Goal: Information Seeking & Learning: Learn about a topic

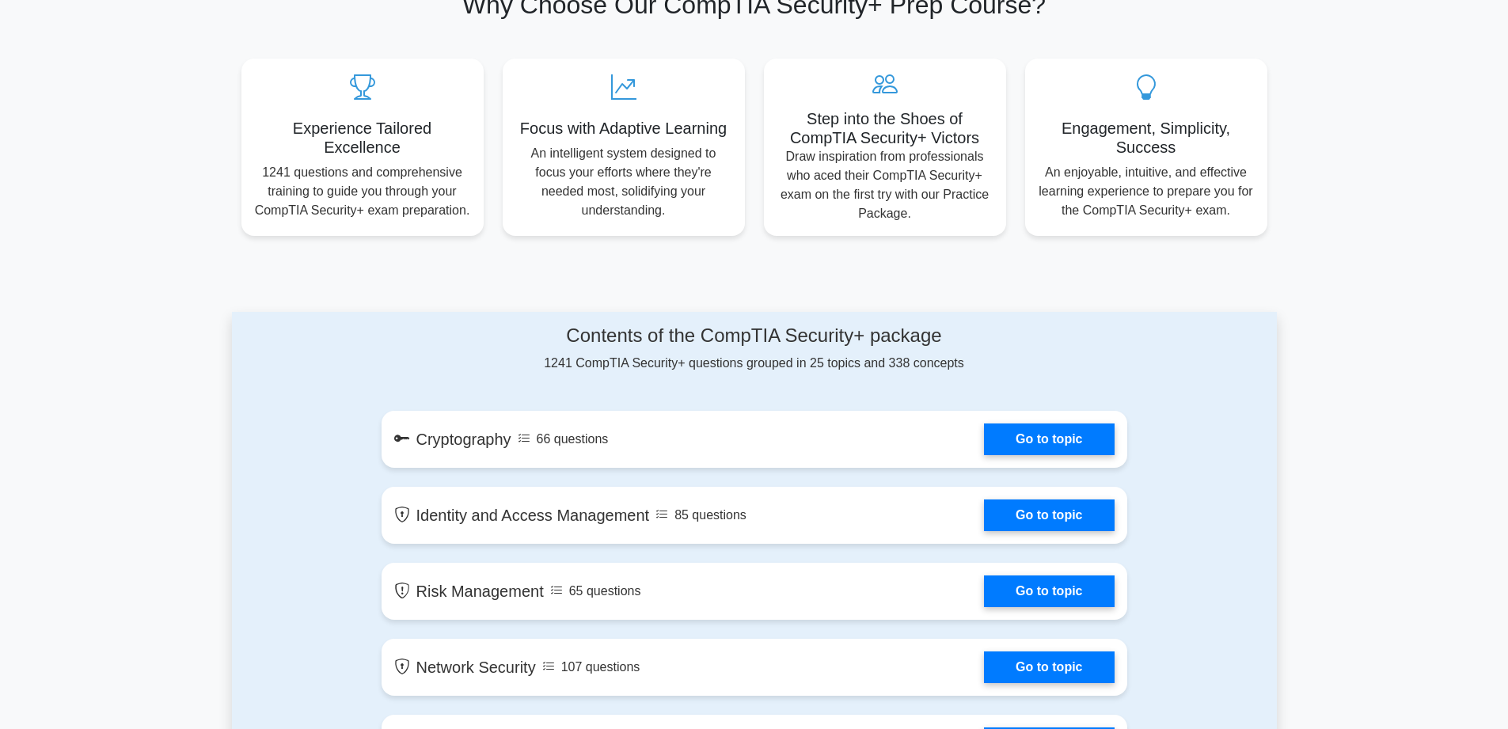
scroll to position [712, 0]
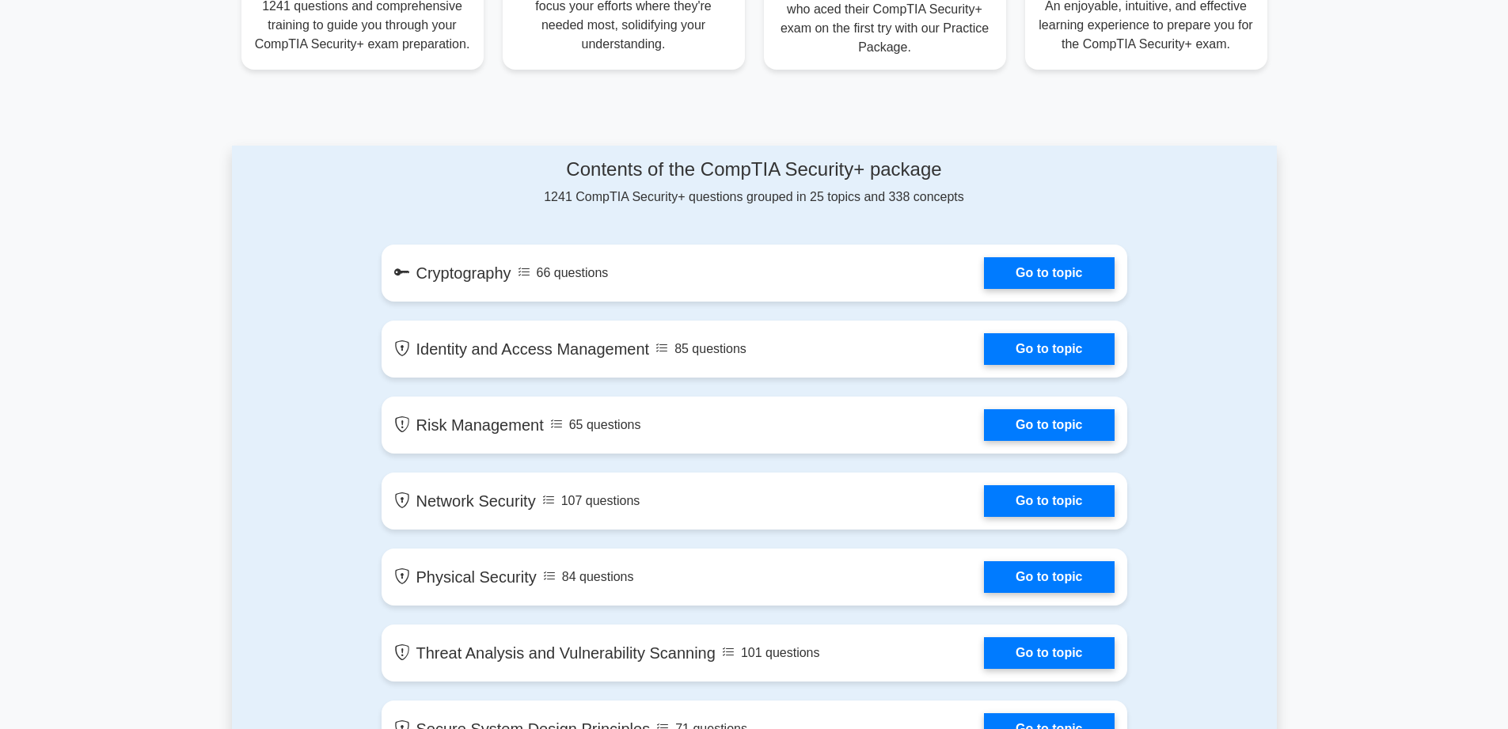
click at [1063, 270] on link "Go to topic" at bounding box center [1049, 273] width 130 height 32
click at [1049, 346] on link "Go to topic" at bounding box center [1049, 349] width 130 height 32
click at [1045, 416] on link "Go to topic" at bounding box center [1049, 425] width 130 height 32
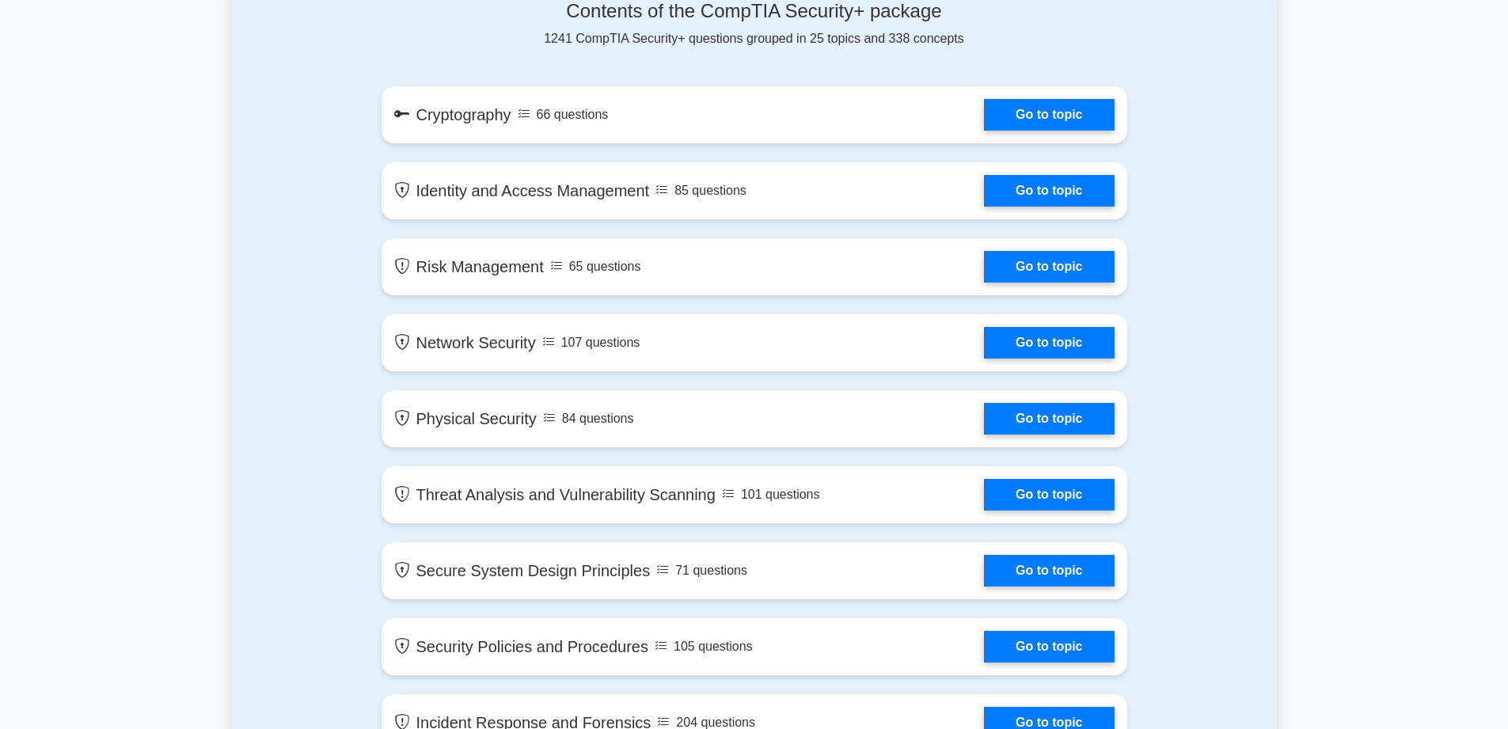
scroll to position [1029, 0]
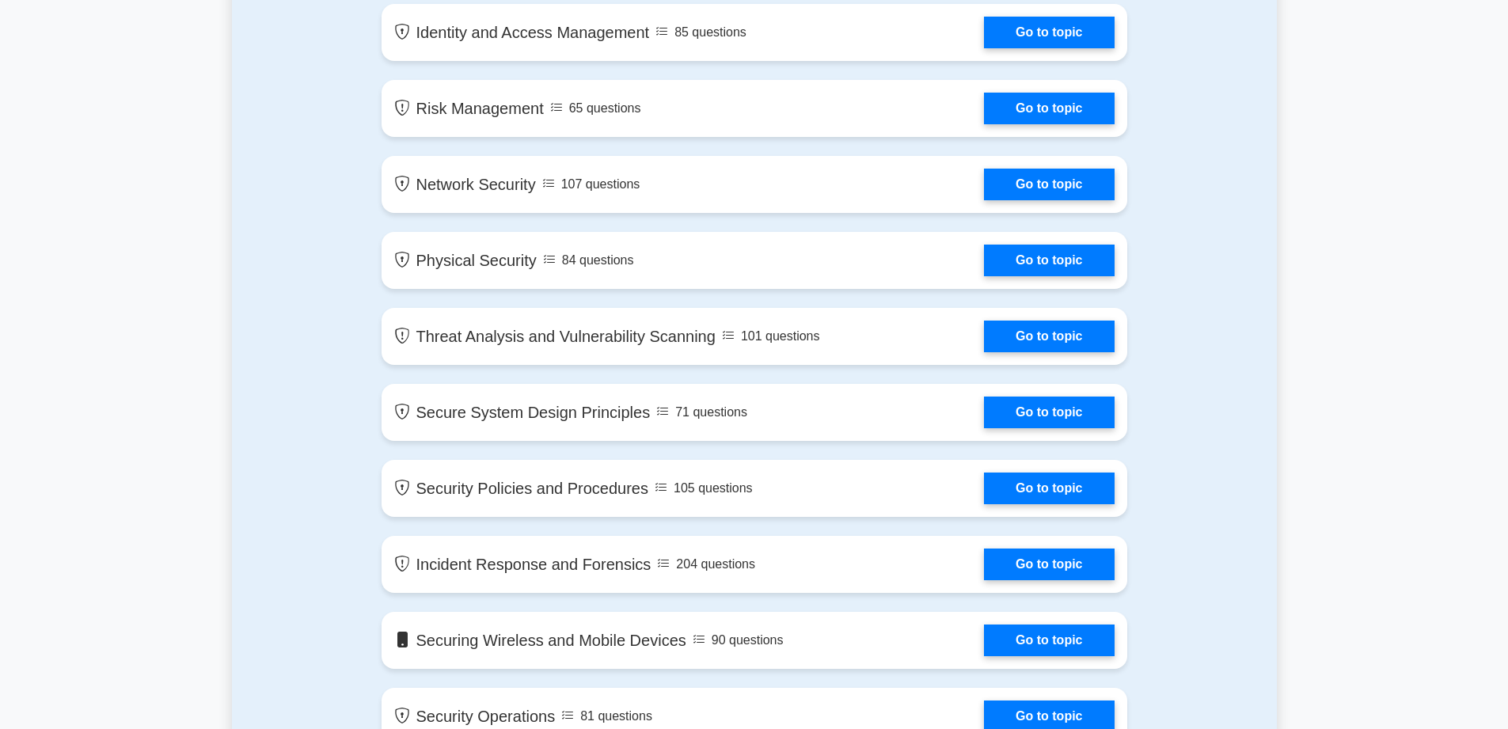
click at [1030, 188] on link "Go to topic" at bounding box center [1049, 185] width 130 height 32
click at [1060, 261] on link "Go to topic" at bounding box center [1049, 261] width 130 height 32
click at [1047, 340] on link "Go to topic" at bounding box center [1049, 337] width 130 height 32
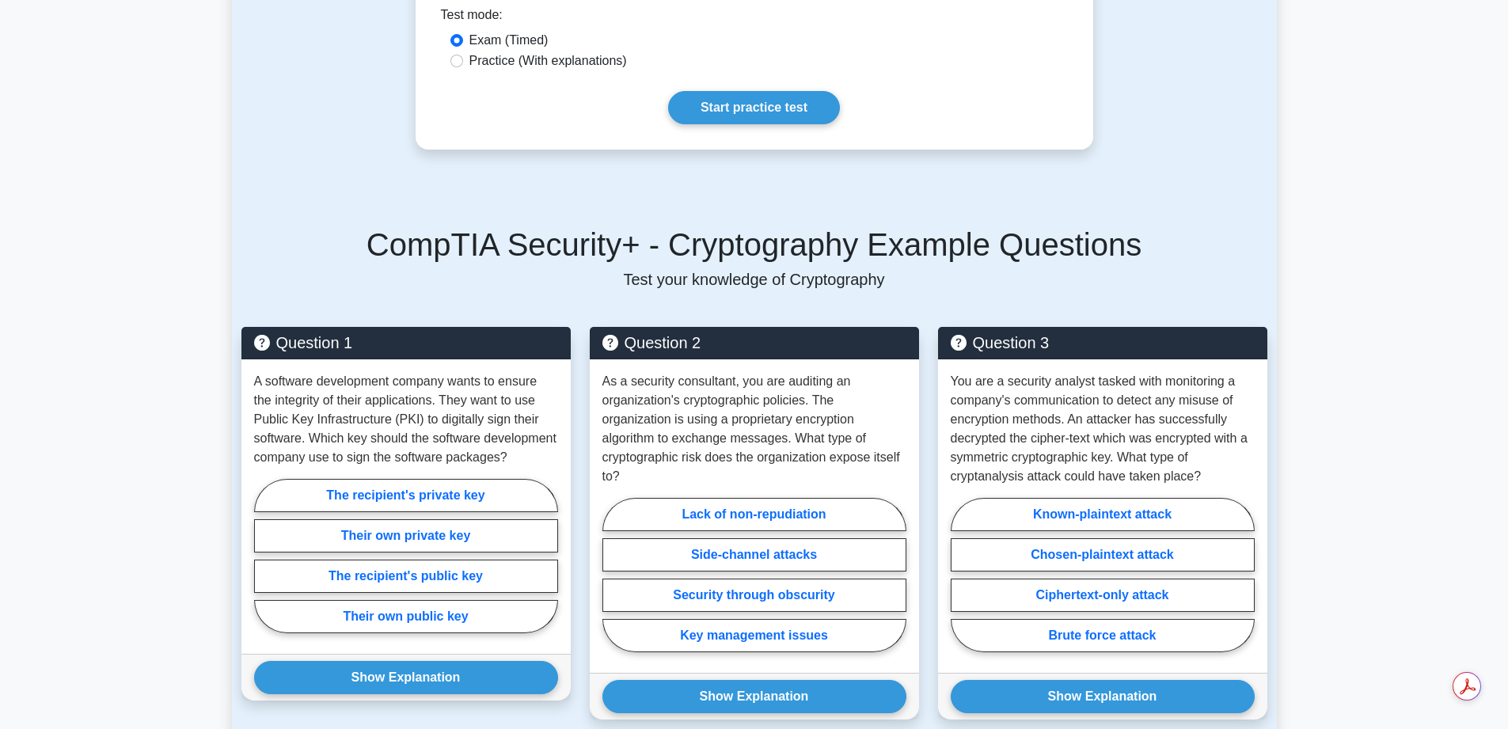
scroll to position [1029, 0]
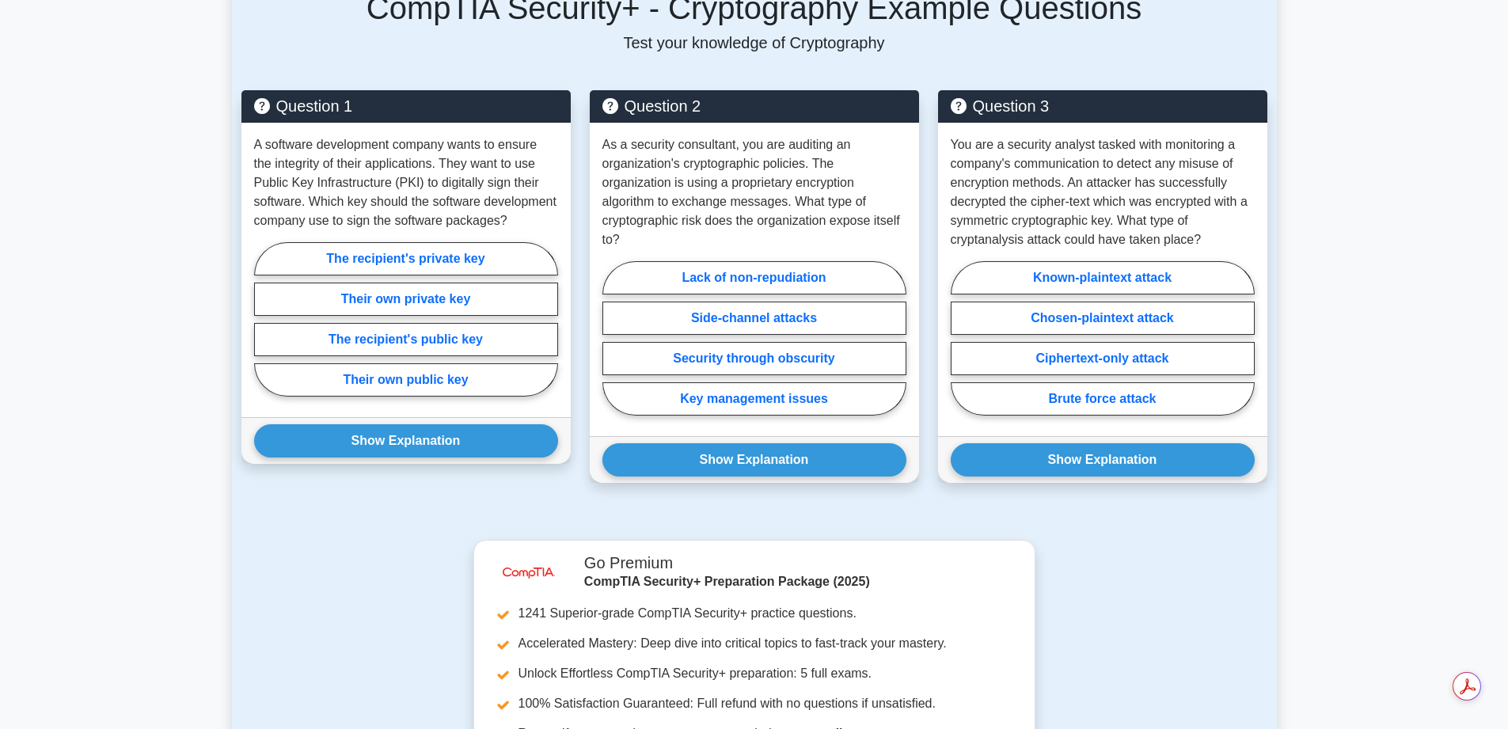
click at [434, 283] on label "Their own private key" at bounding box center [406, 299] width 304 height 33
click at [264, 319] on input "Their own private key" at bounding box center [259, 324] width 10 height 10
radio input "true"
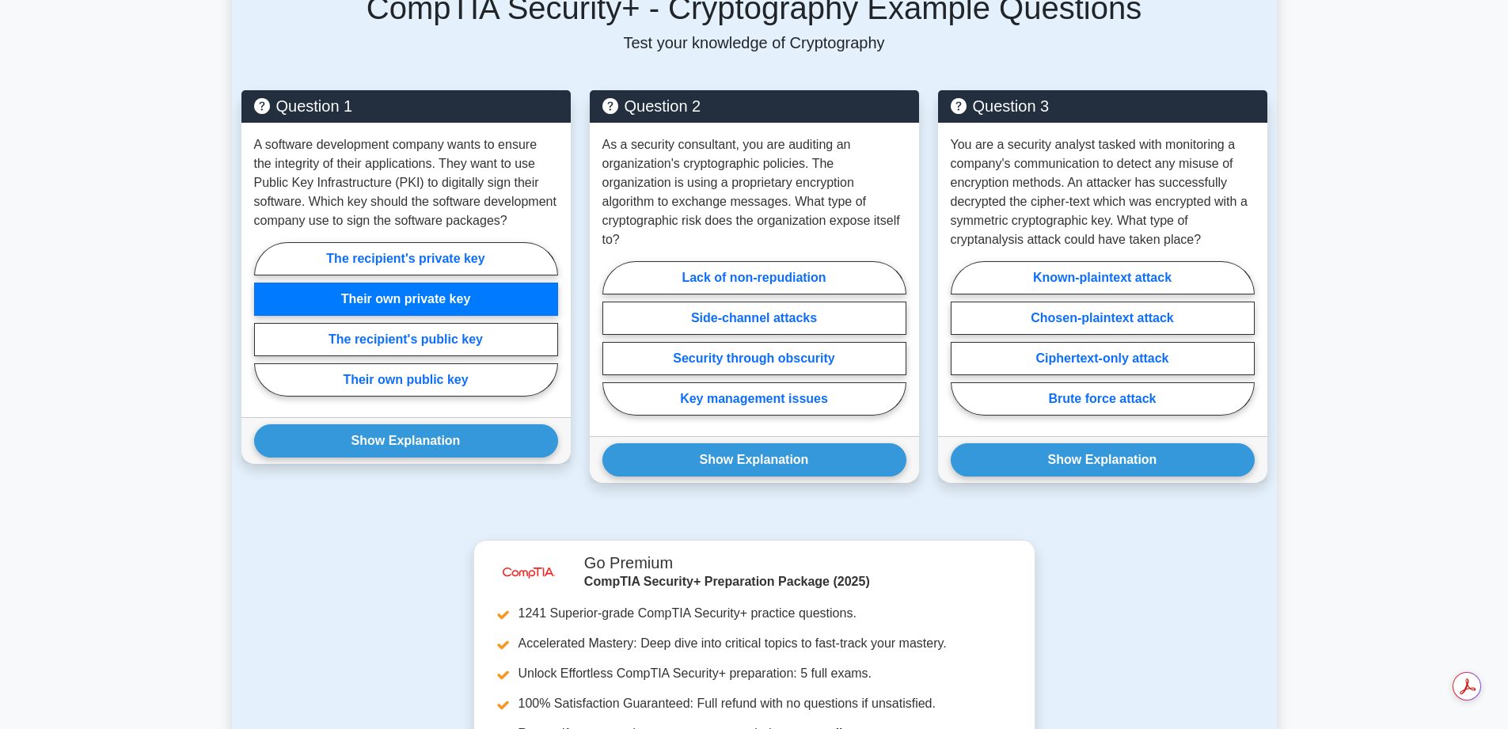
click at [393, 424] on button "Show Explanation" at bounding box center [406, 440] width 304 height 33
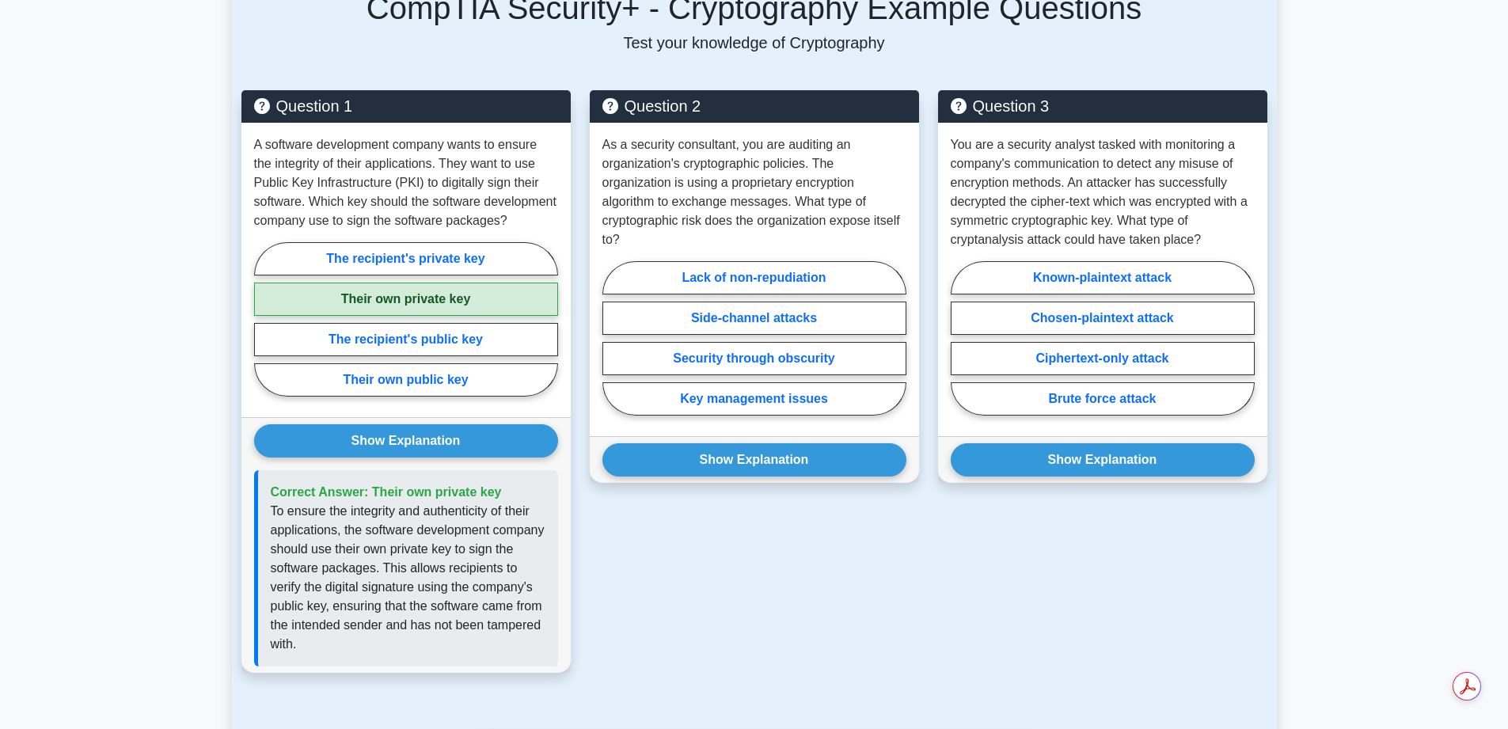
click at [716, 382] on label "Key management issues" at bounding box center [754, 398] width 304 height 33
click at [613, 348] on input "Key management issues" at bounding box center [607, 343] width 10 height 10
radio input "true"
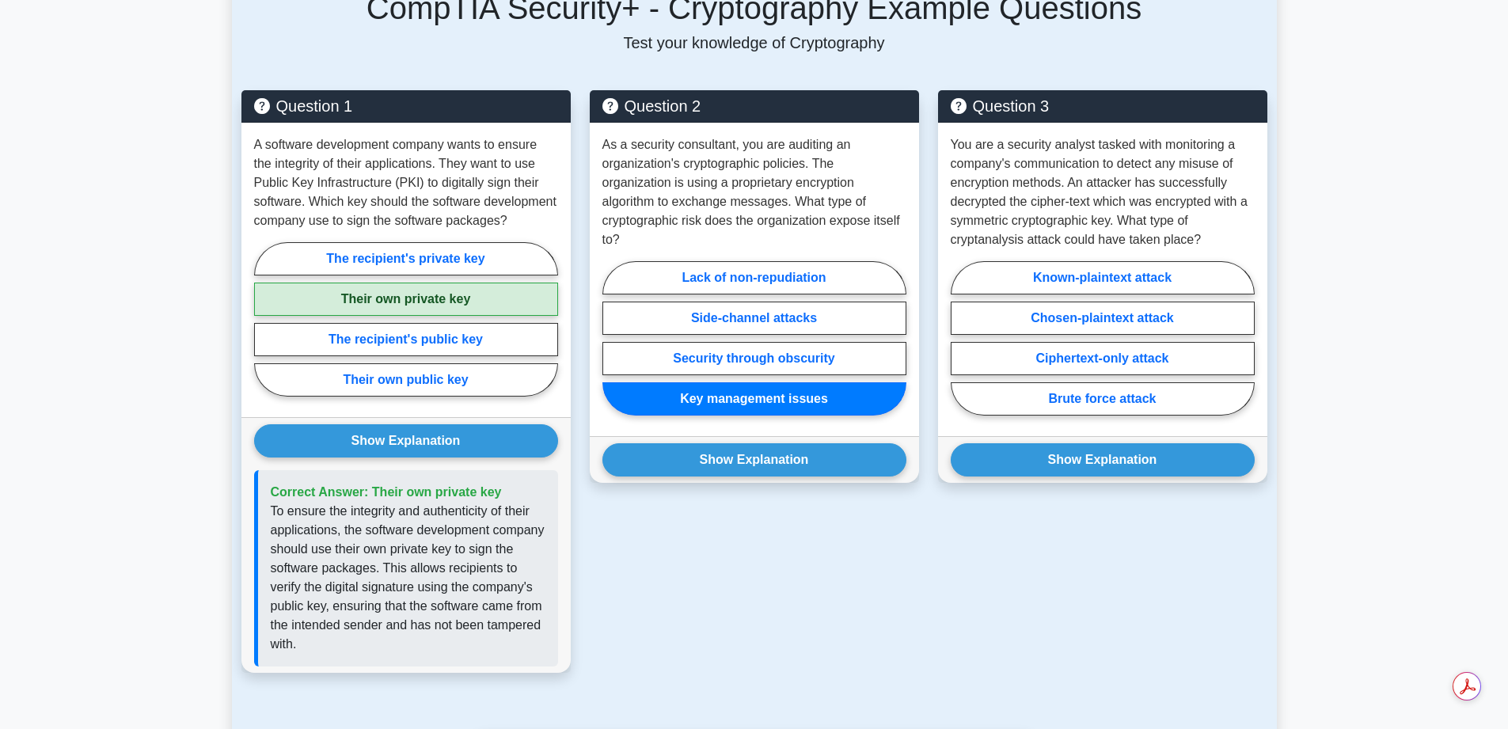
click at [717, 443] on button "Show Explanation" at bounding box center [754, 459] width 304 height 33
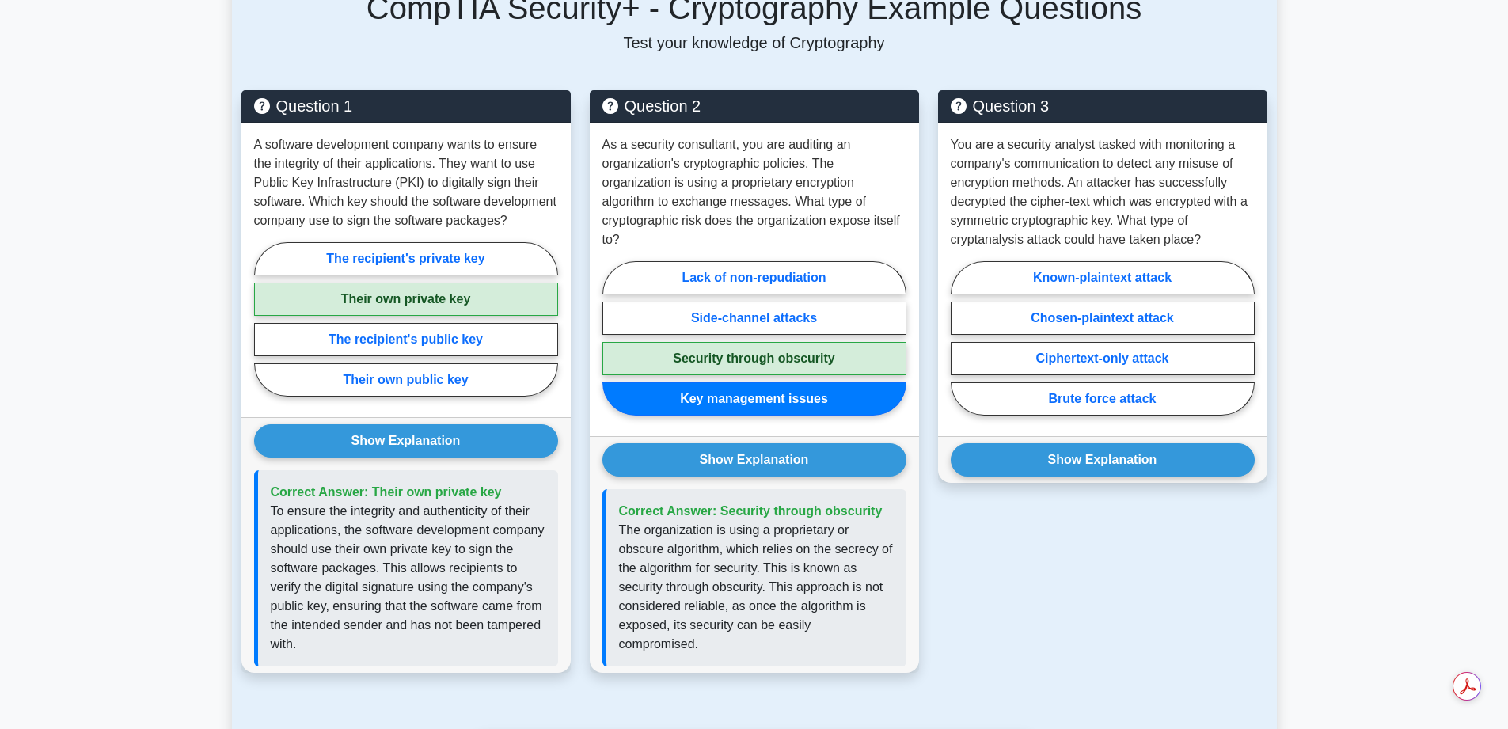
click at [1077, 382] on label "Brute force attack" at bounding box center [1103, 398] width 304 height 33
click at [961, 348] on input "Brute force attack" at bounding box center [956, 343] width 10 height 10
radio input "true"
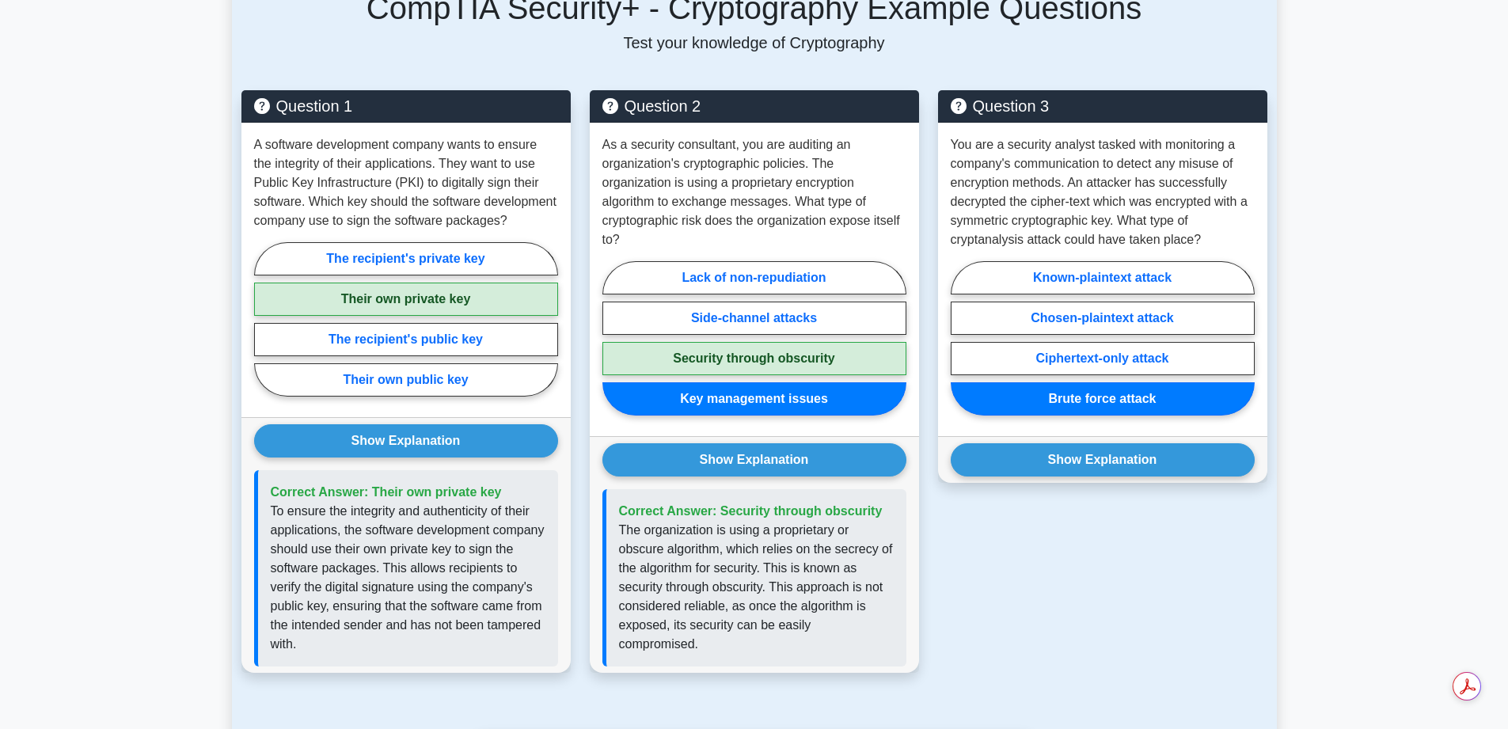
click at [1086, 443] on button "Show Explanation" at bounding box center [1103, 459] width 304 height 33
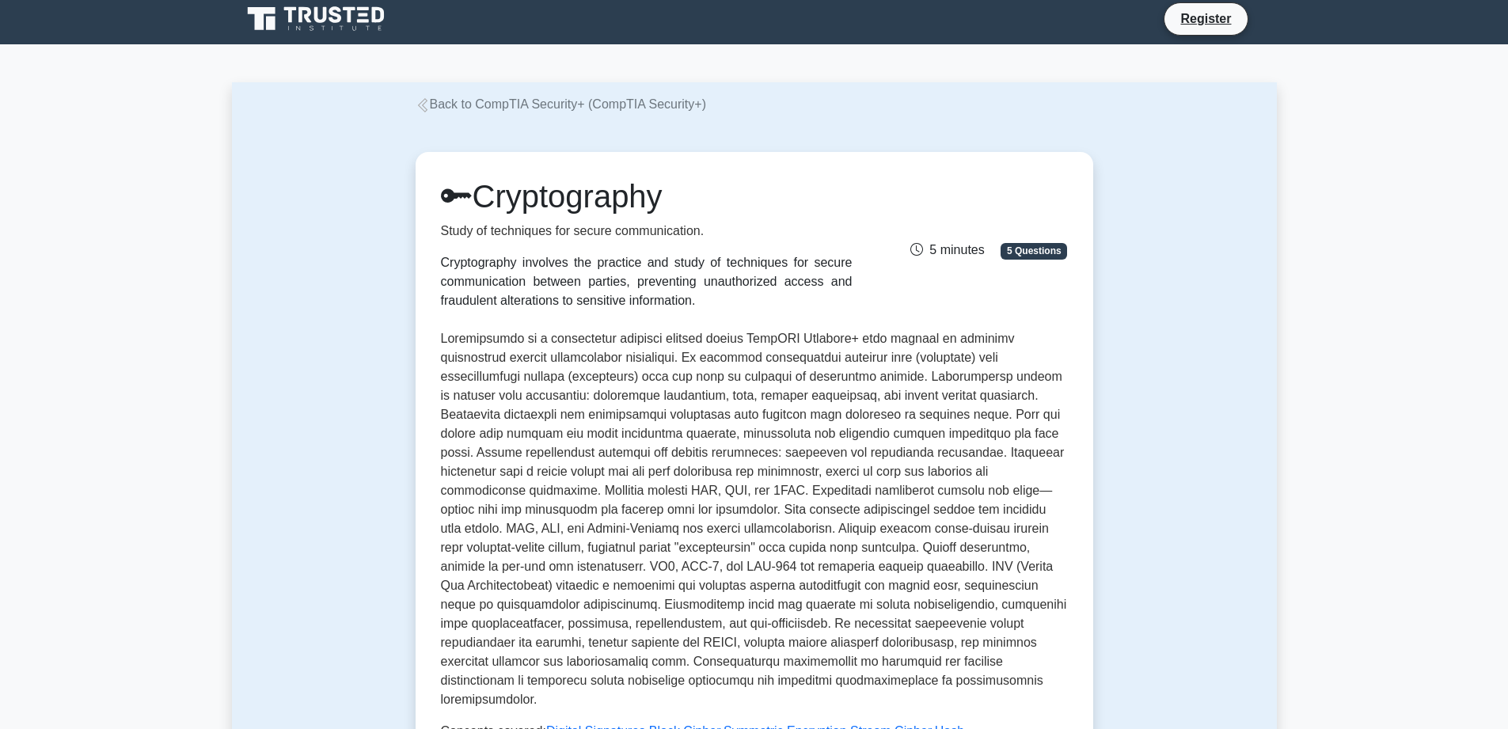
scroll to position [0, 0]
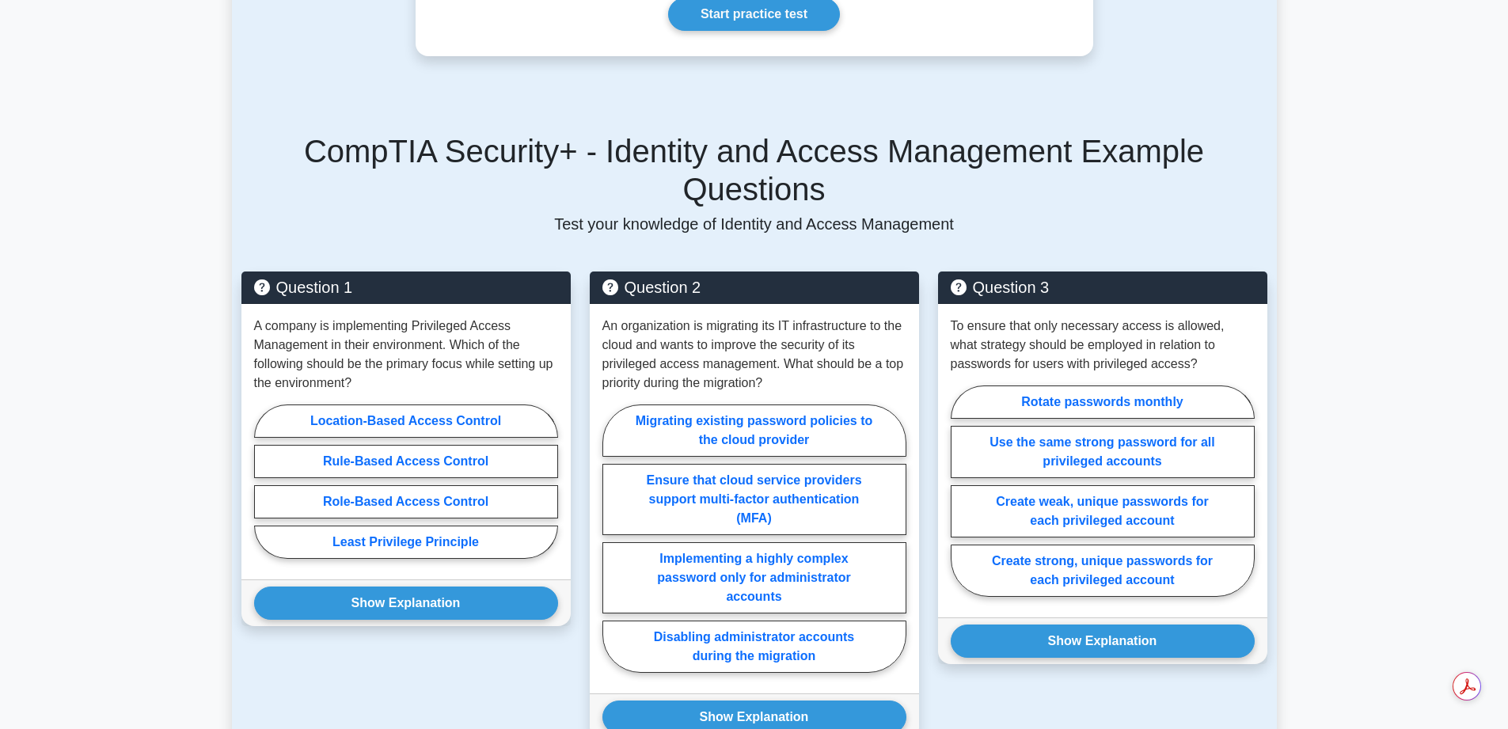
scroll to position [1029, 0]
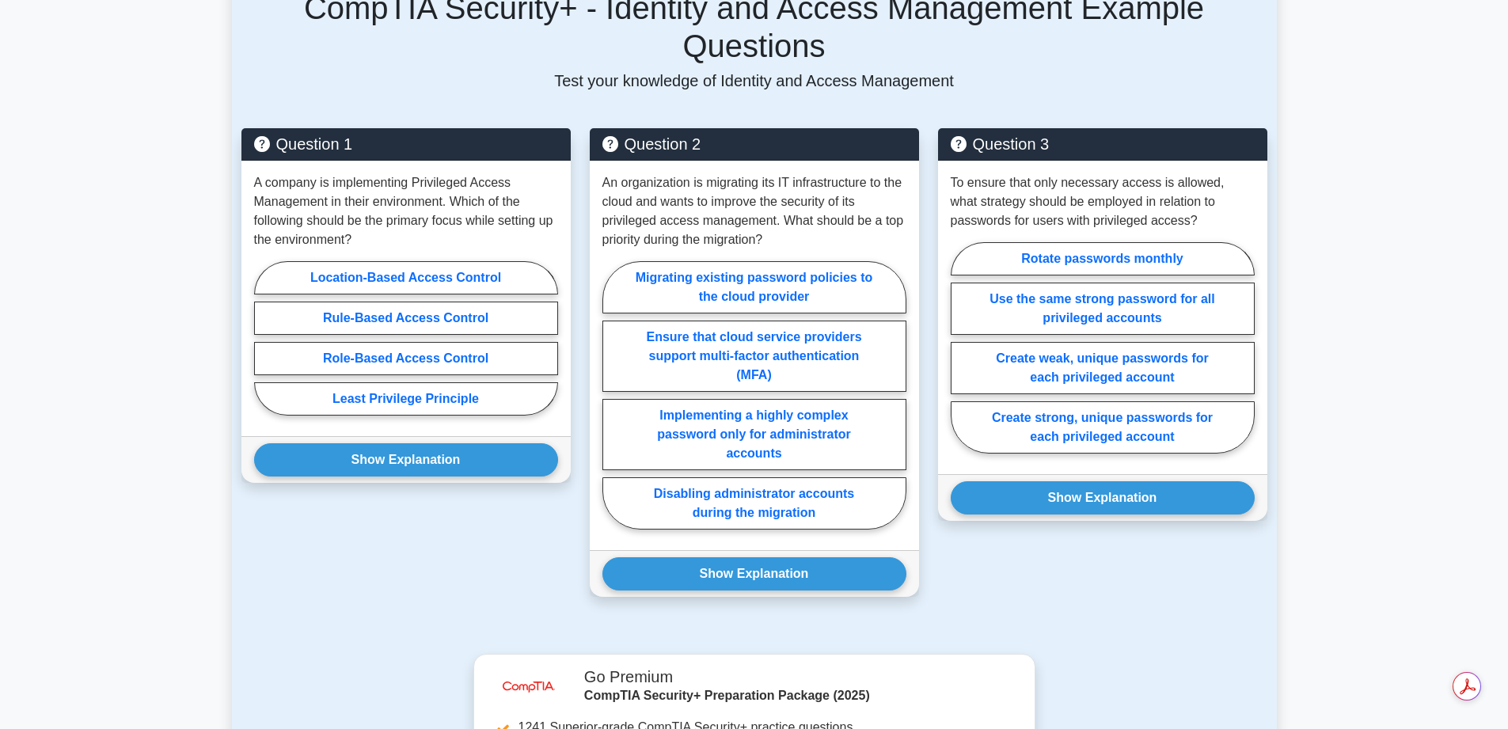
click at [412, 382] on label "Least Privilege Principle" at bounding box center [406, 398] width 304 height 33
click at [264, 348] on input "Least Privilege Principle" at bounding box center [259, 343] width 10 height 10
radio input "true"
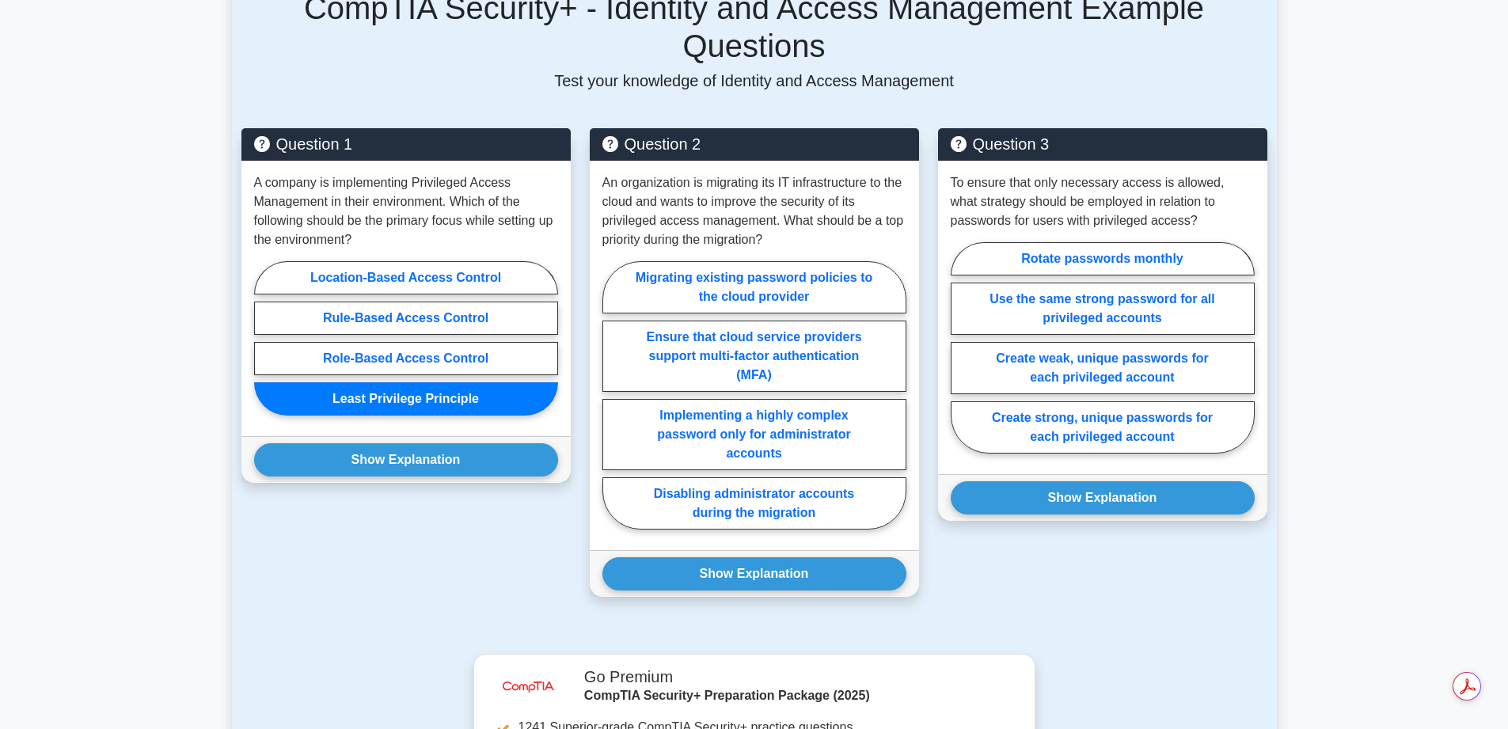
click at [383, 443] on button "Show Explanation" at bounding box center [406, 459] width 304 height 33
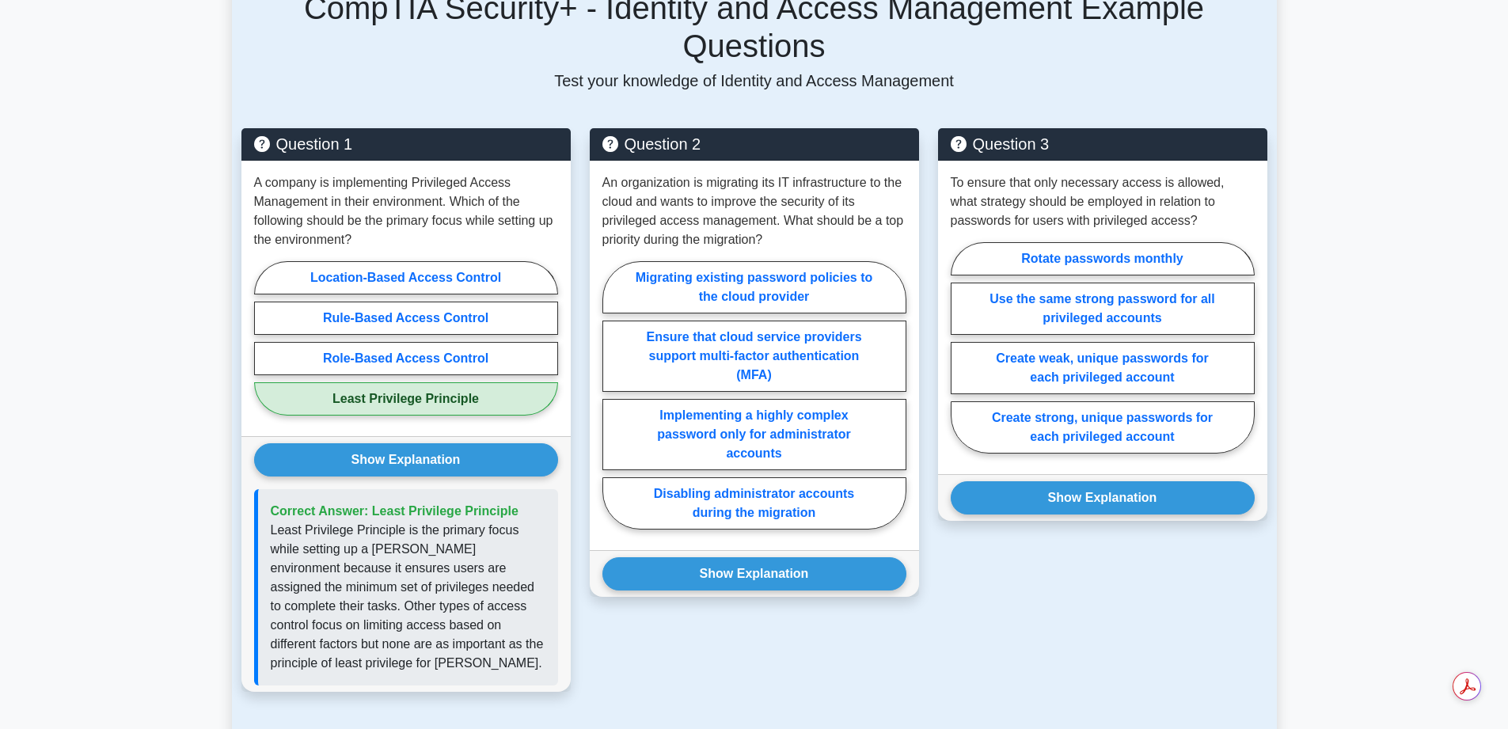
click at [716, 321] on label "Ensure that cloud service providers support multi-factor authentication (MFA)" at bounding box center [754, 356] width 304 height 71
click at [613, 395] on input "Ensure that cloud service providers support multi-factor authentication (MFA)" at bounding box center [607, 400] width 10 height 10
radio input "true"
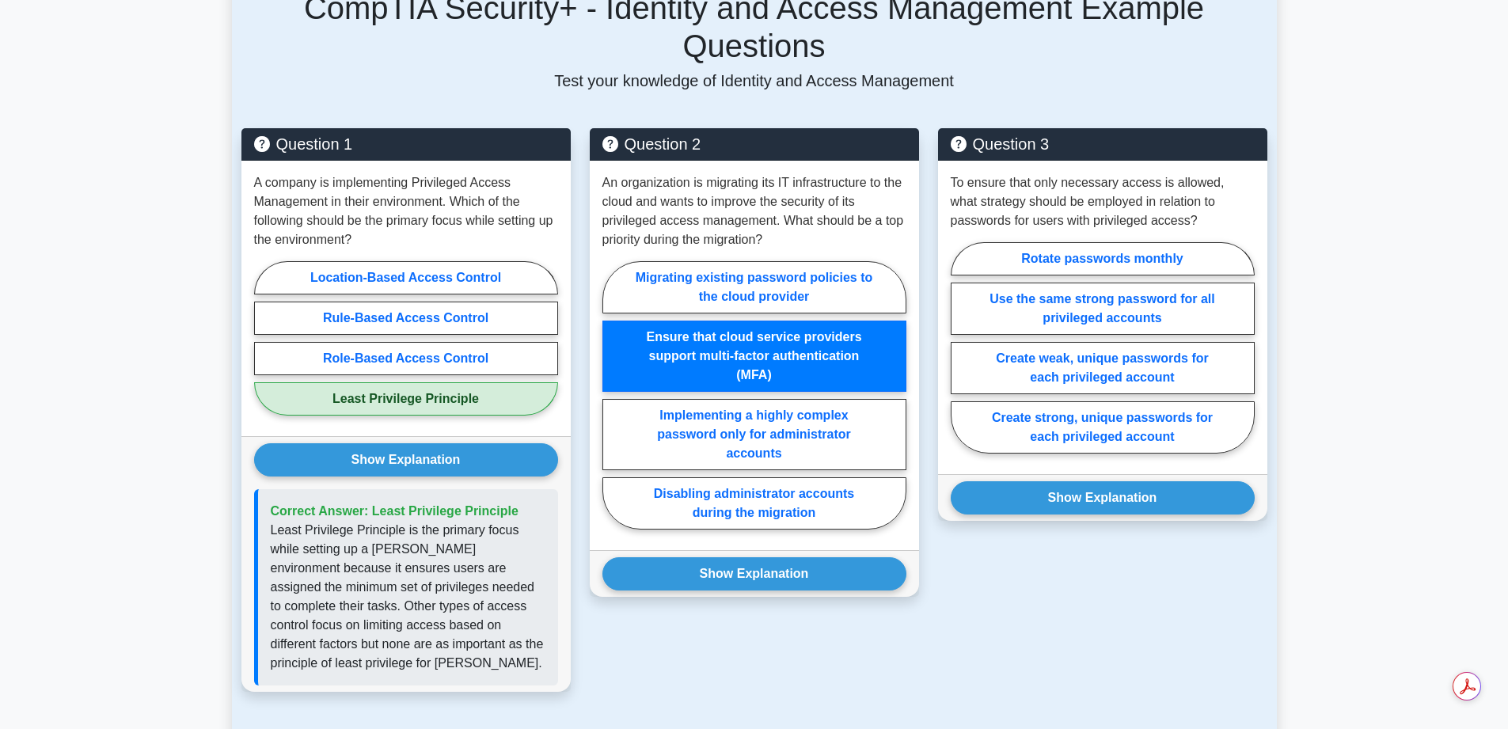
click at [747, 557] on button "Show Explanation" at bounding box center [754, 573] width 304 height 33
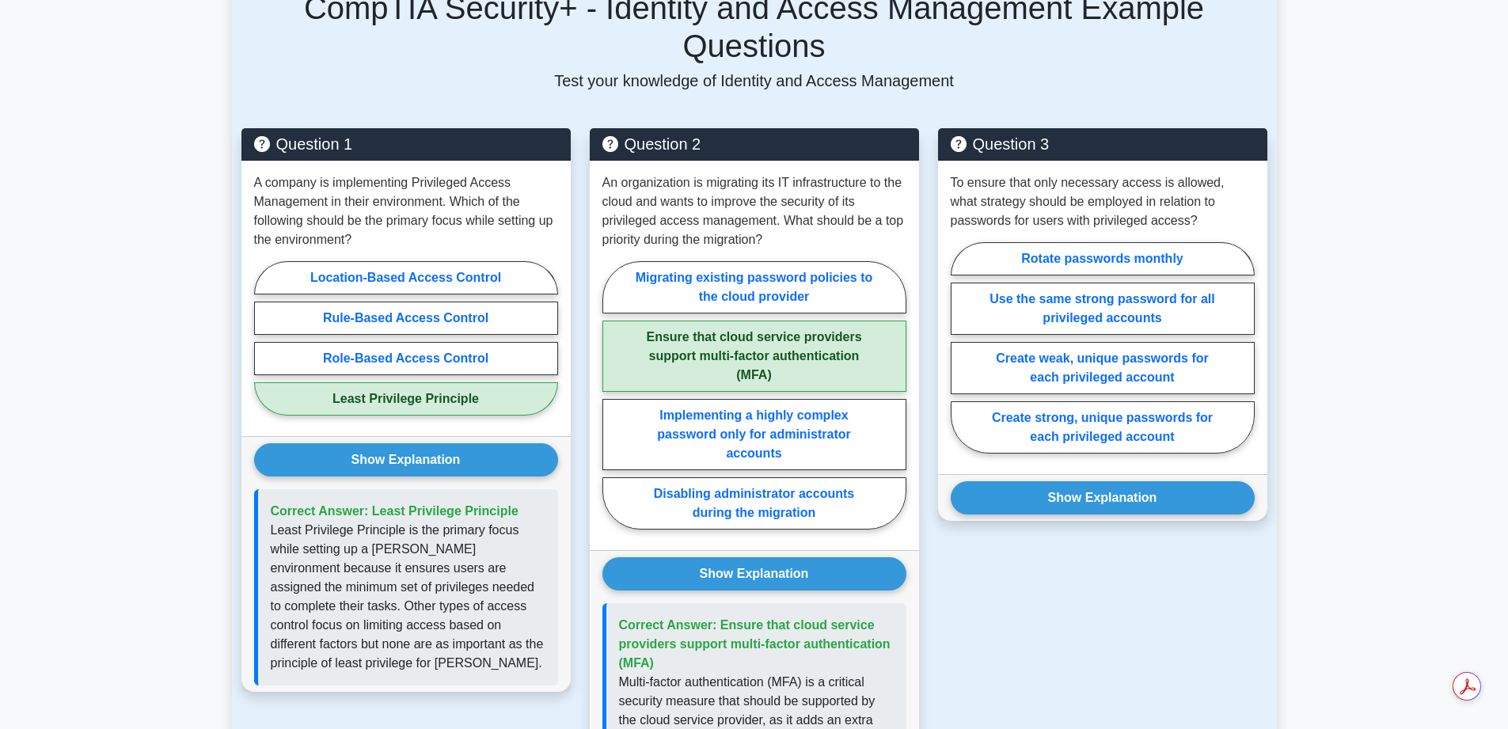
click at [1093, 401] on label "Create strong, unique passwords for each privileged account" at bounding box center [1103, 427] width 304 height 52
click at [961, 358] on input "Create strong, unique passwords for each privileged account" at bounding box center [956, 353] width 10 height 10
radio input "true"
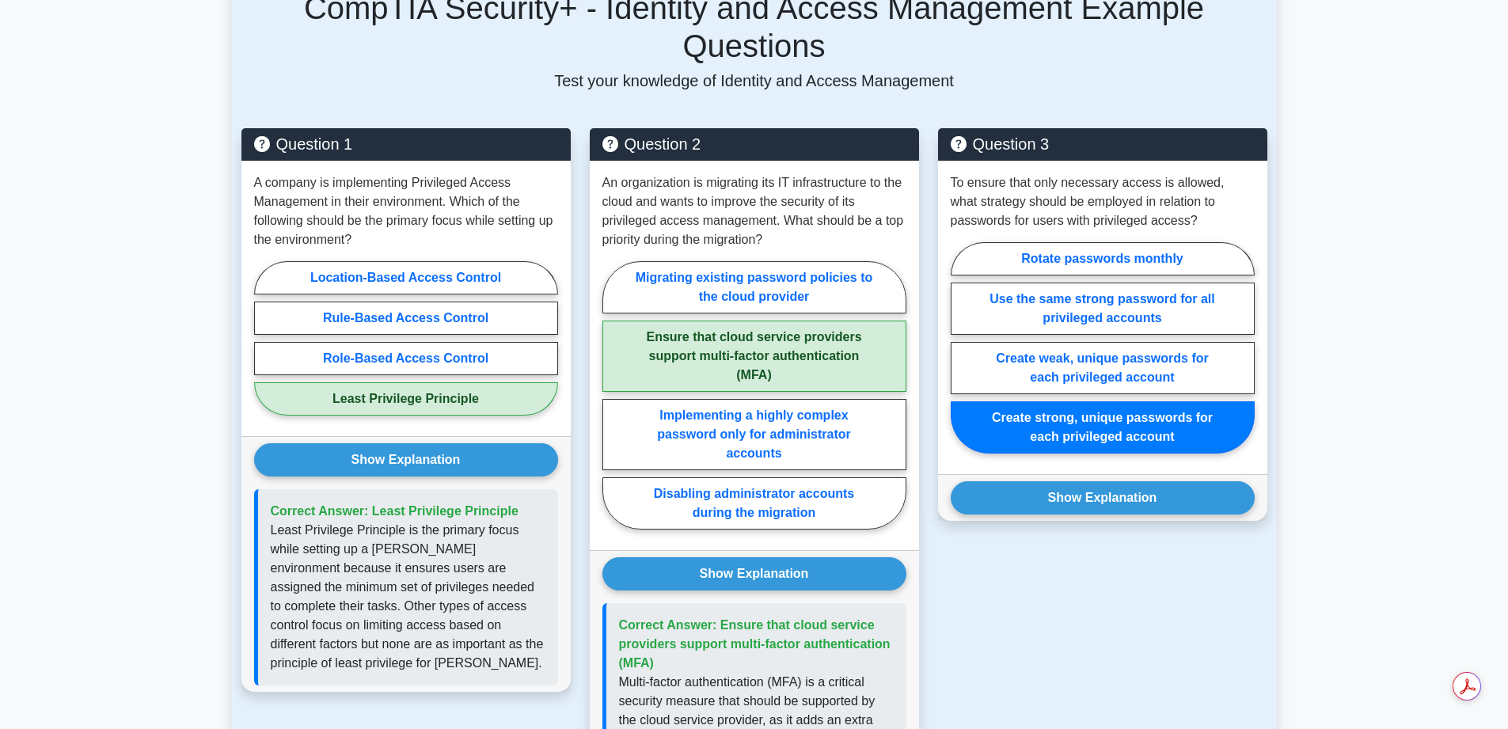
click at [1103, 481] on button "Show Explanation" at bounding box center [1103, 497] width 304 height 33
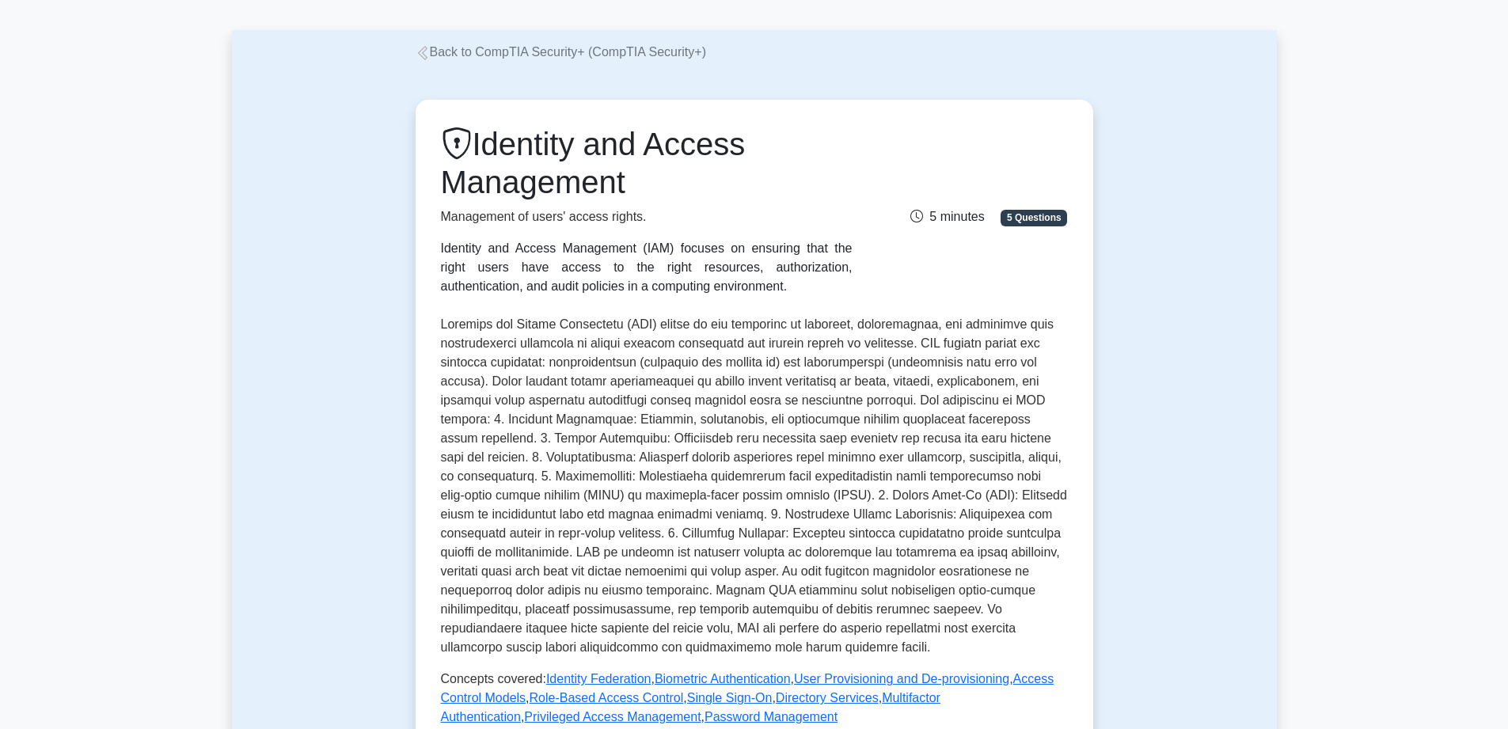
scroll to position [0, 0]
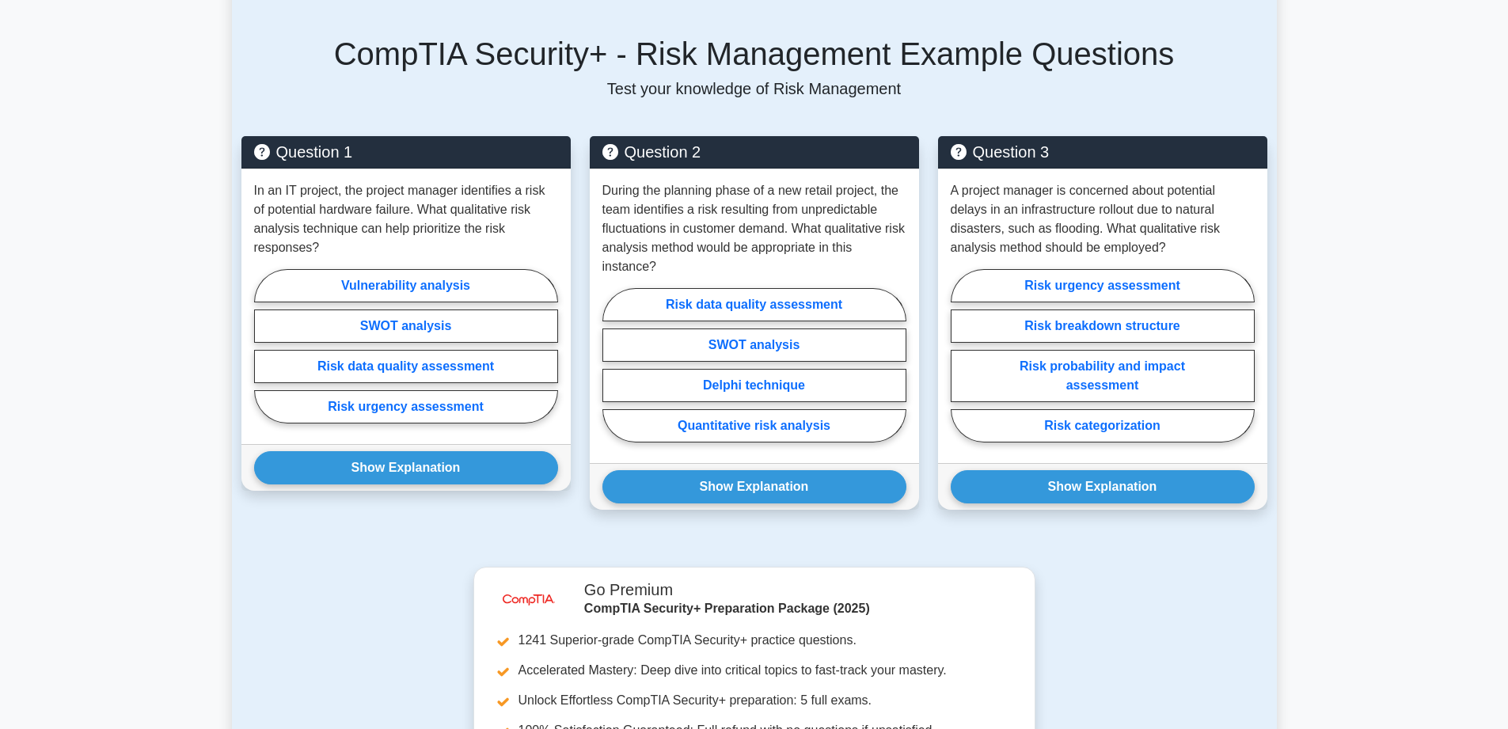
scroll to position [950, 0]
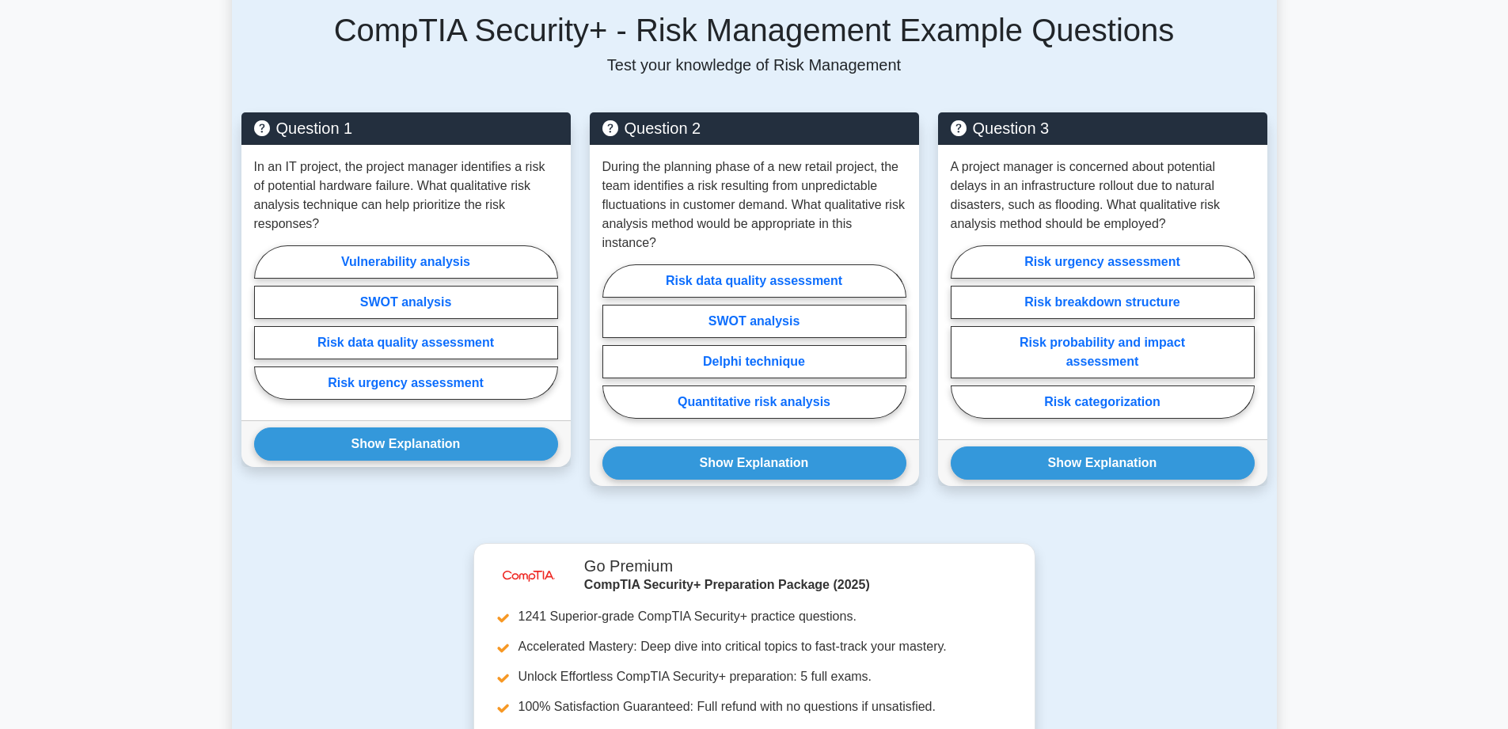
click at [397, 377] on label "Risk urgency assessment" at bounding box center [406, 383] width 304 height 33
click at [264, 332] on input "Risk urgency assessment" at bounding box center [259, 327] width 10 height 10
radio input "true"
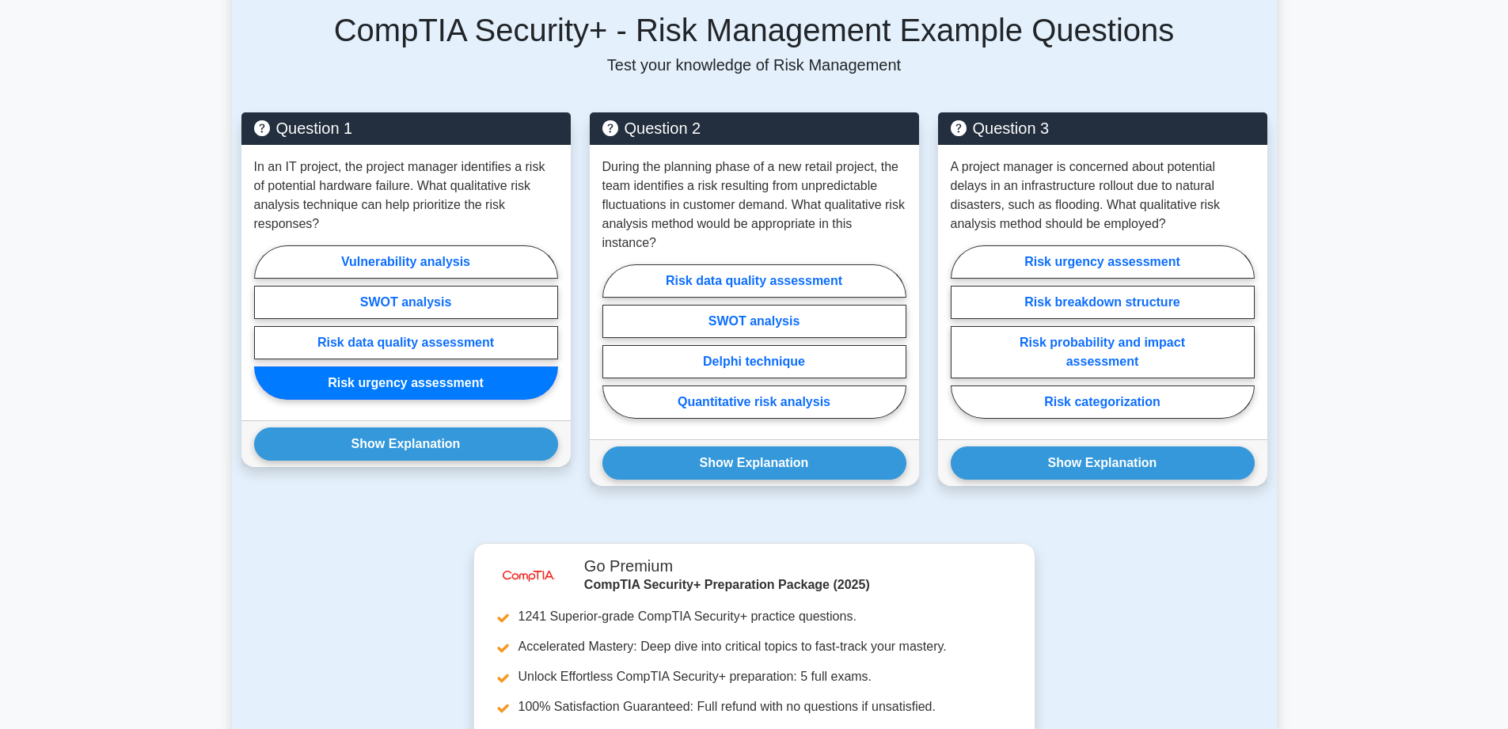
click at [403, 443] on button "Show Explanation" at bounding box center [406, 443] width 304 height 33
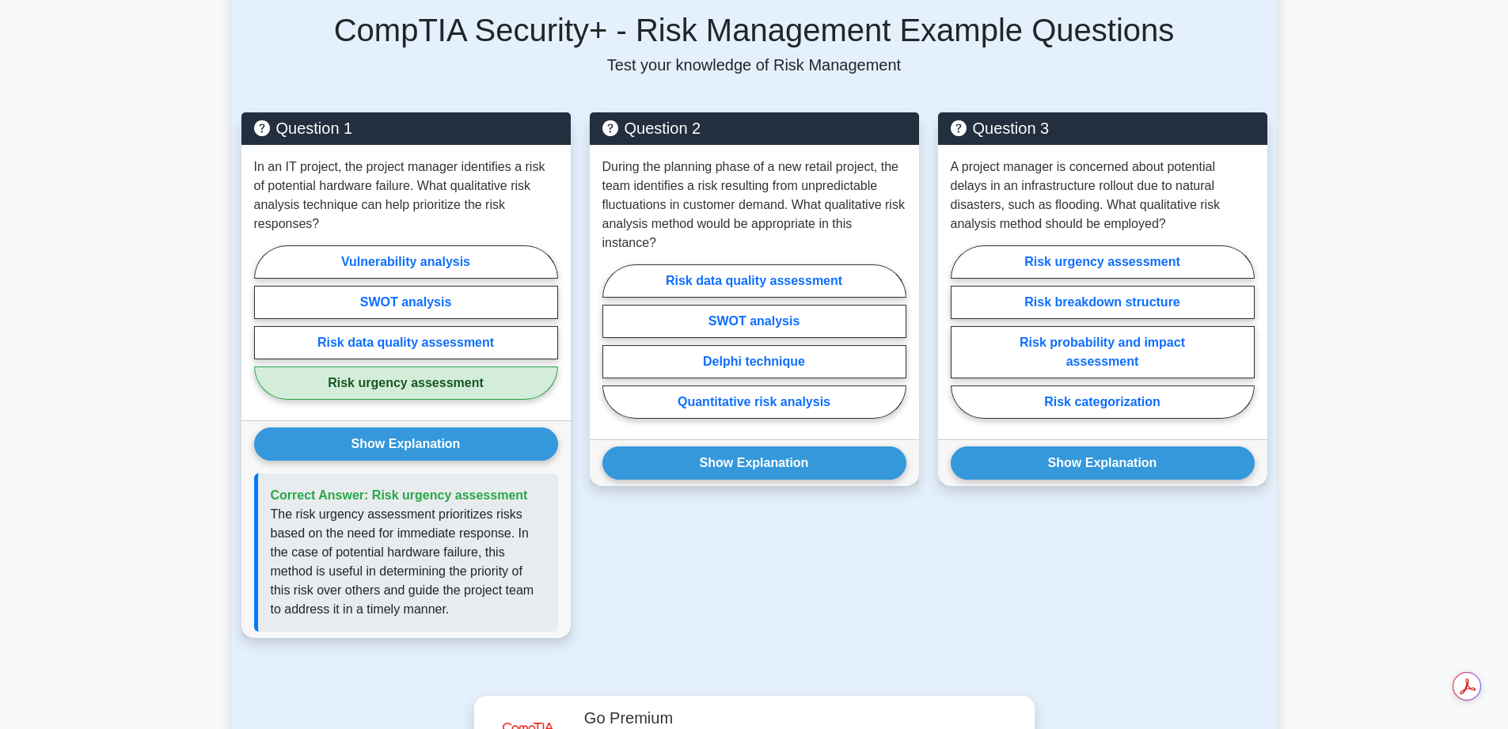
click at [762, 448] on button "Show Explanation" at bounding box center [754, 462] width 304 height 33
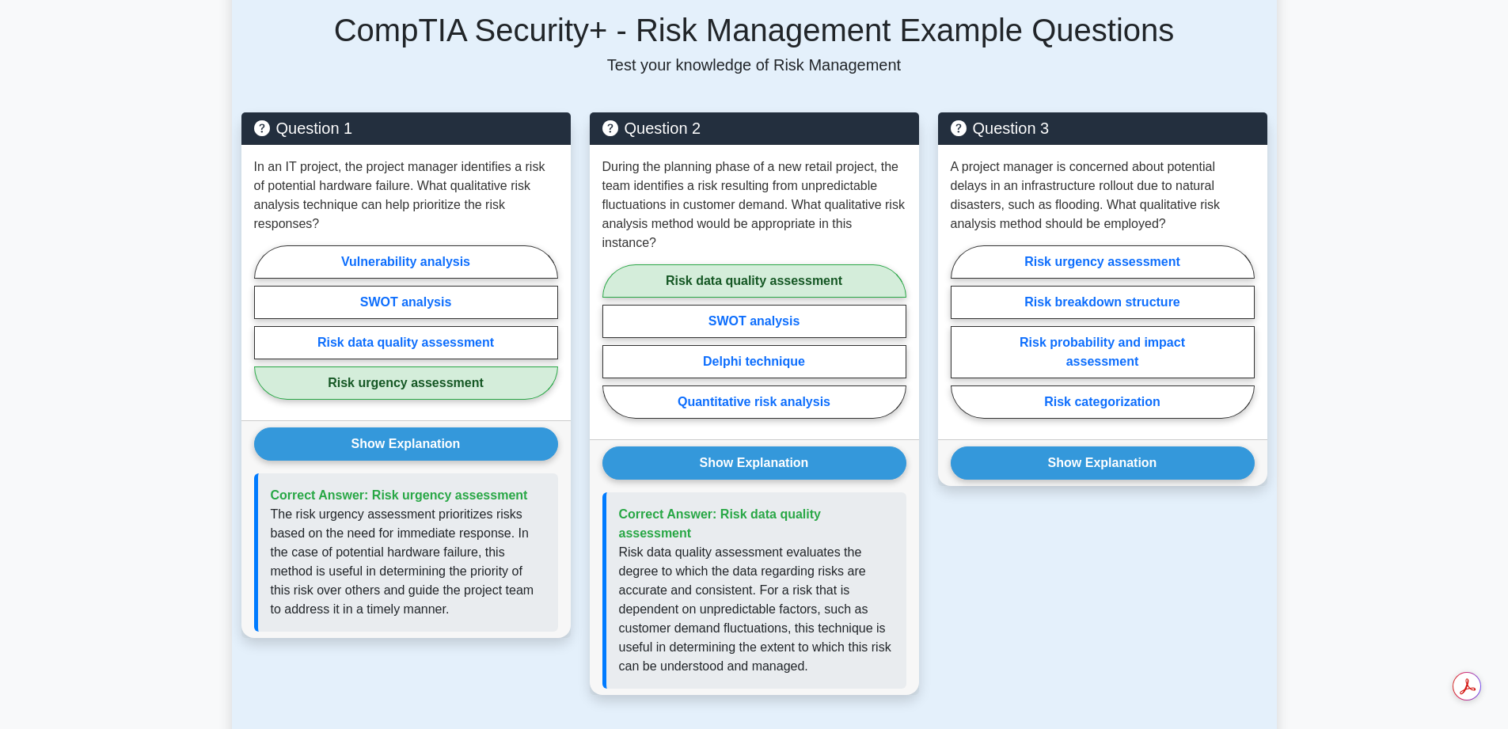
click at [1106, 340] on label "Risk probability and impact assessment" at bounding box center [1103, 352] width 304 height 52
click at [961, 340] on input "Risk probability and impact assessment" at bounding box center [956, 337] width 10 height 10
radio input "true"
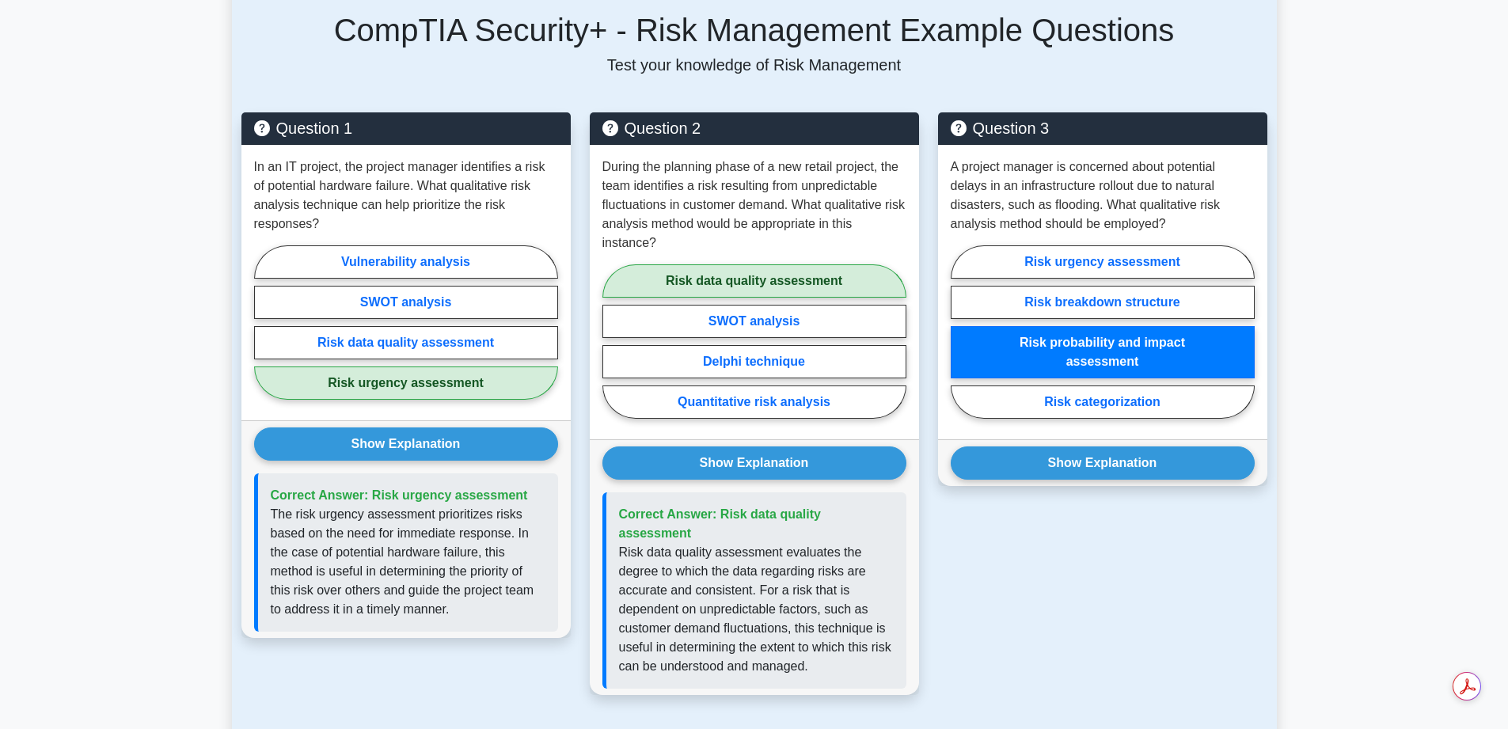
click at [1091, 455] on button "Show Explanation" at bounding box center [1103, 462] width 304 height 33
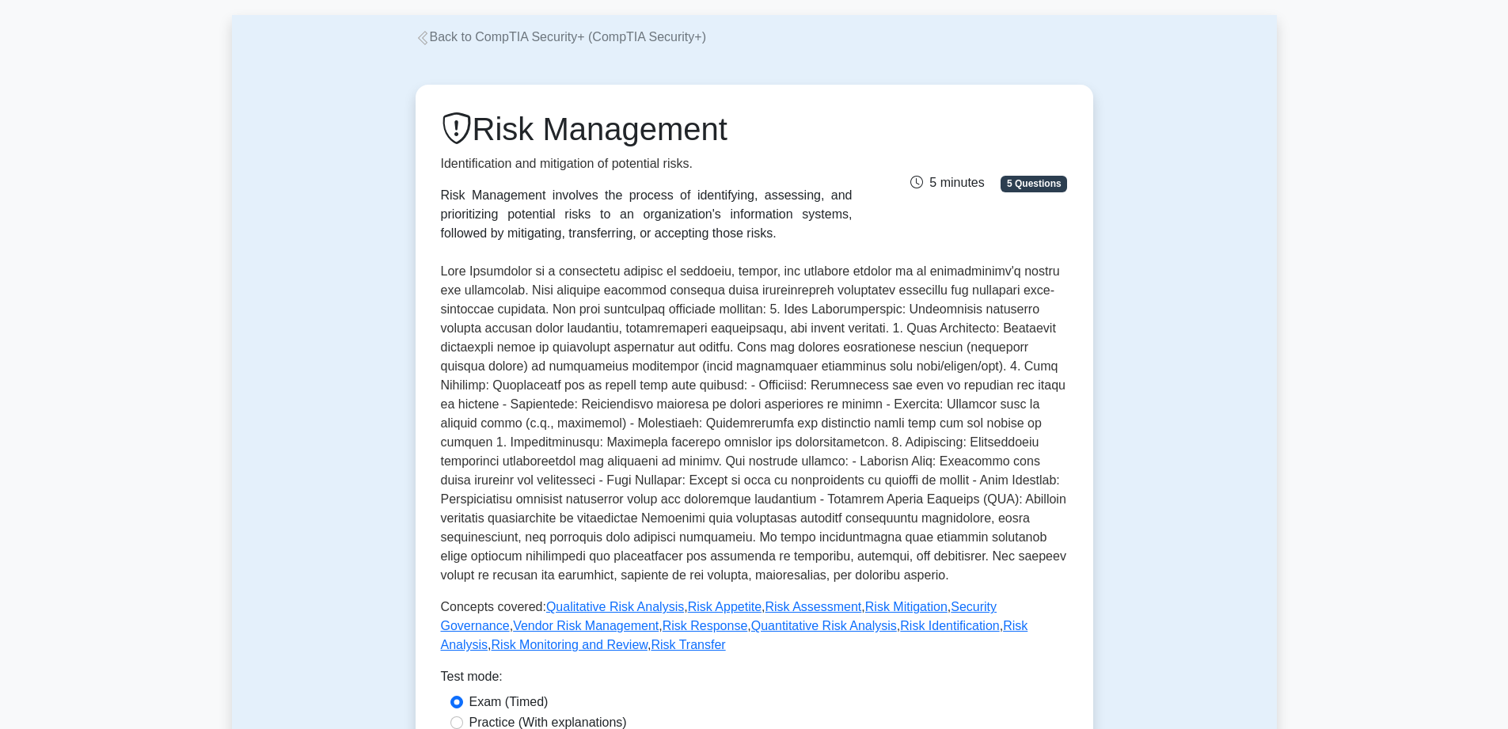
scroll to position [0, 0]
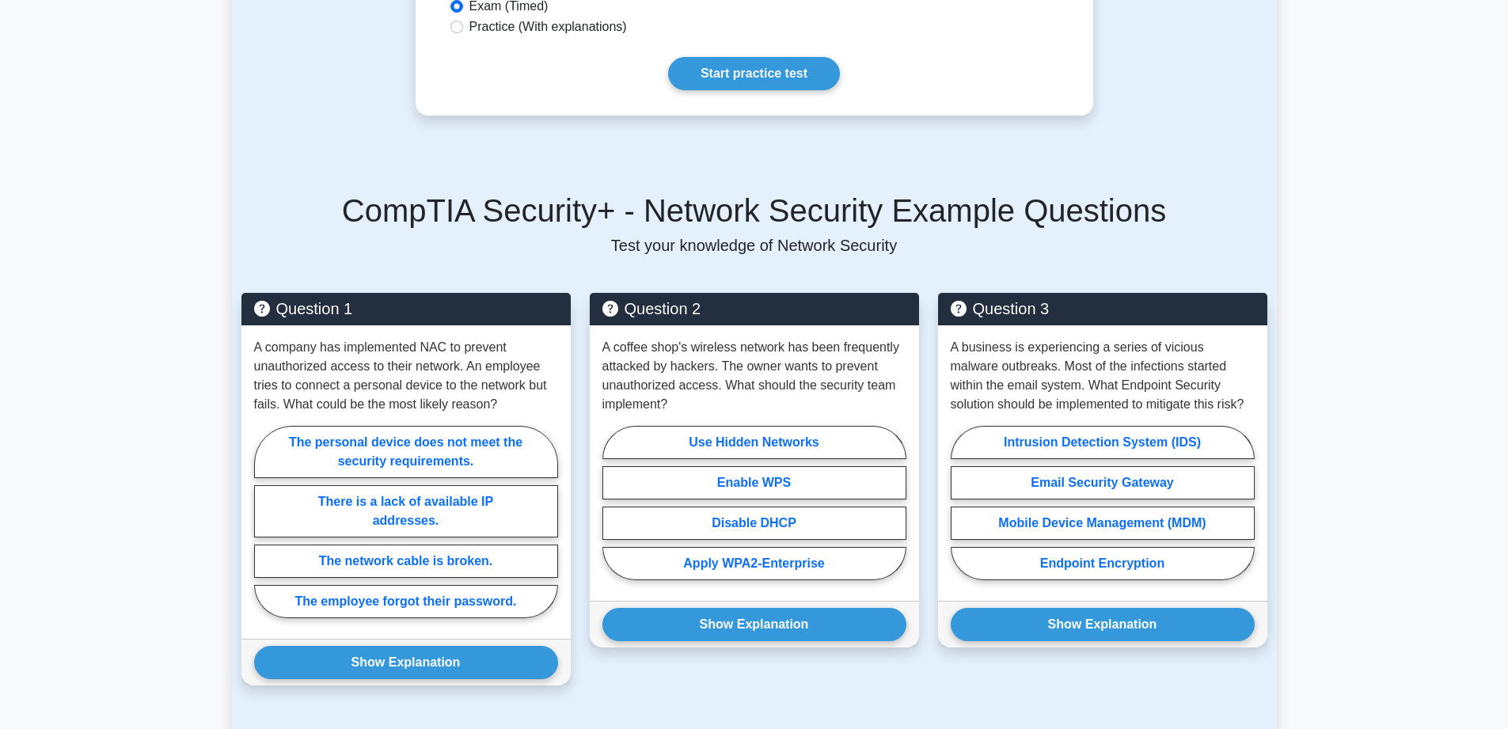
scroll to position [1029, 0]
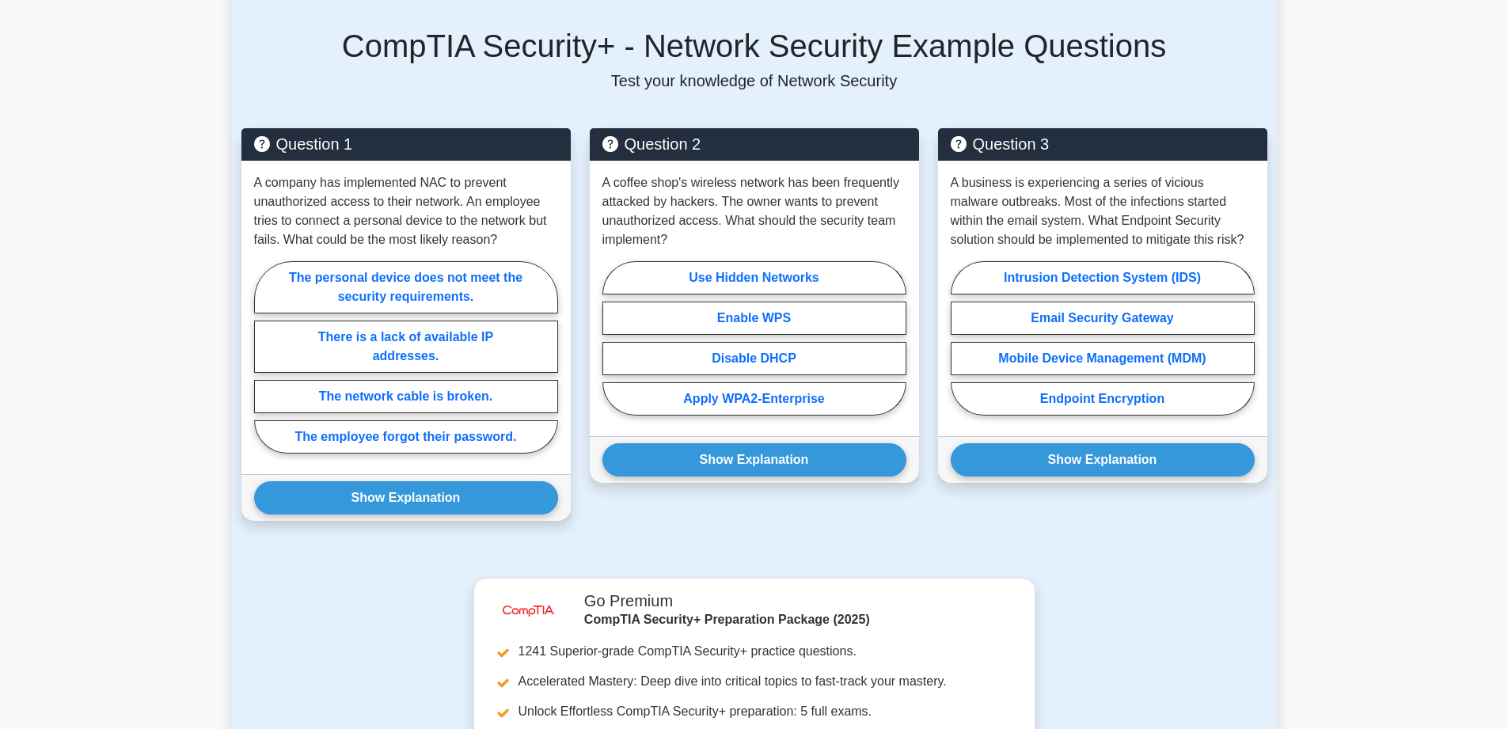
click at [422, 273] on label "The personal device does not meet the security requirements." at bounding box center [406, 287] width 304 height 52
click at [264, 357] on input "The personal device does not meet the security requirements." at bounding box center [259, 362] width 10 height 10
radio input "true"
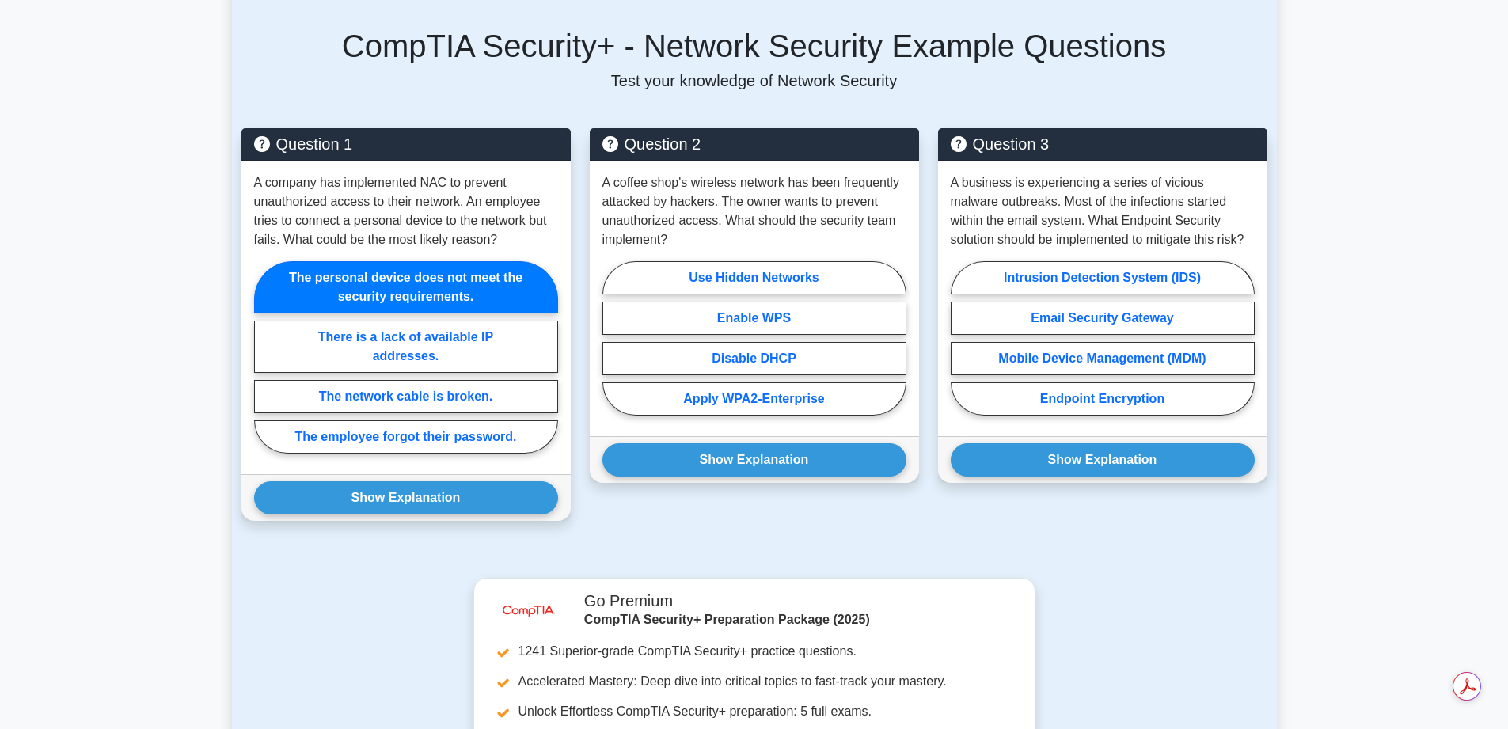
click at [386, 491] on button "Show Explanation" at bounding box center [406, 497] width 304 height 33
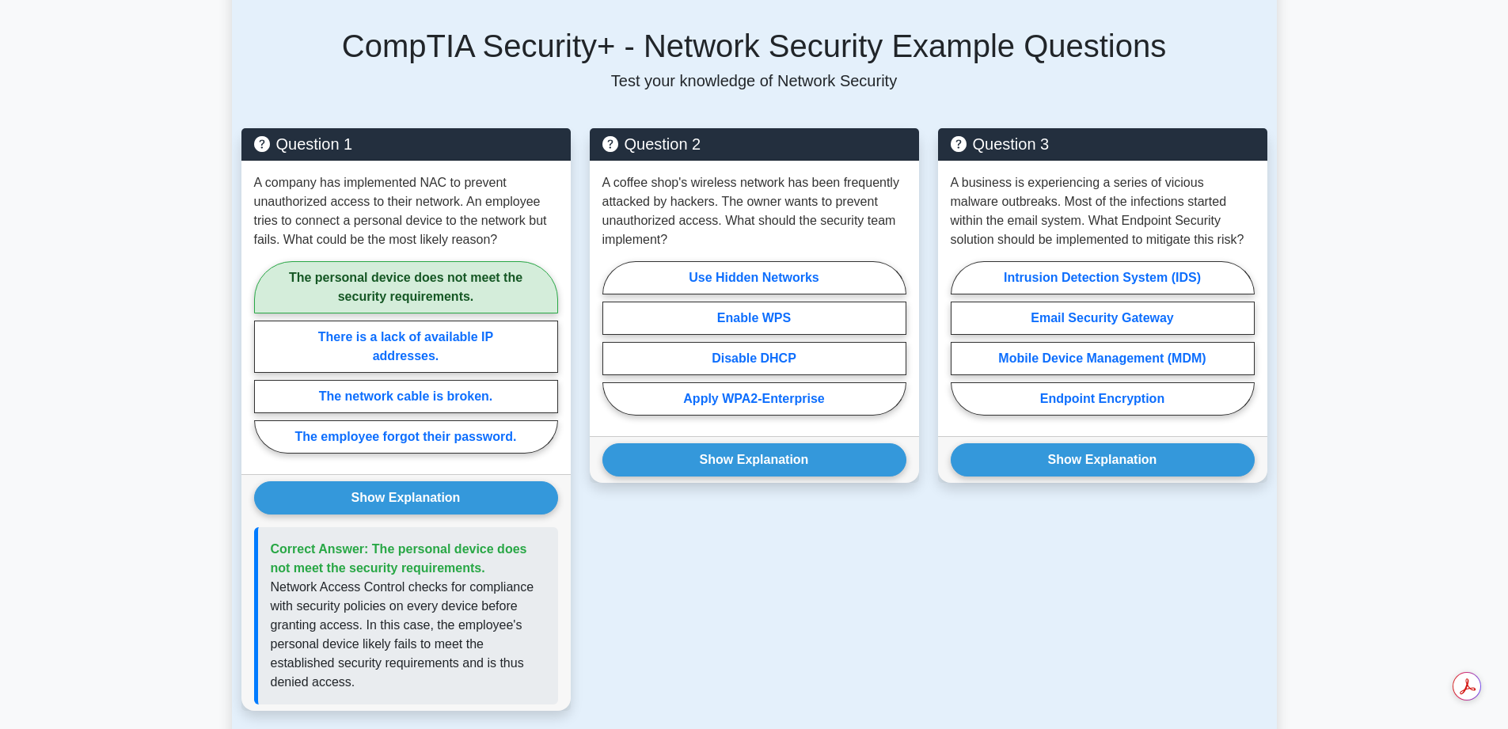
click at [761, 394] on label "Apply WPA2-Enterprise" at bounding box center [754, 398] width 304 height 33
click at [613, 348] on input "Apply WPA2-Enterprise" at bounding box center [607, 343] width 10 height 10
radio input "true"
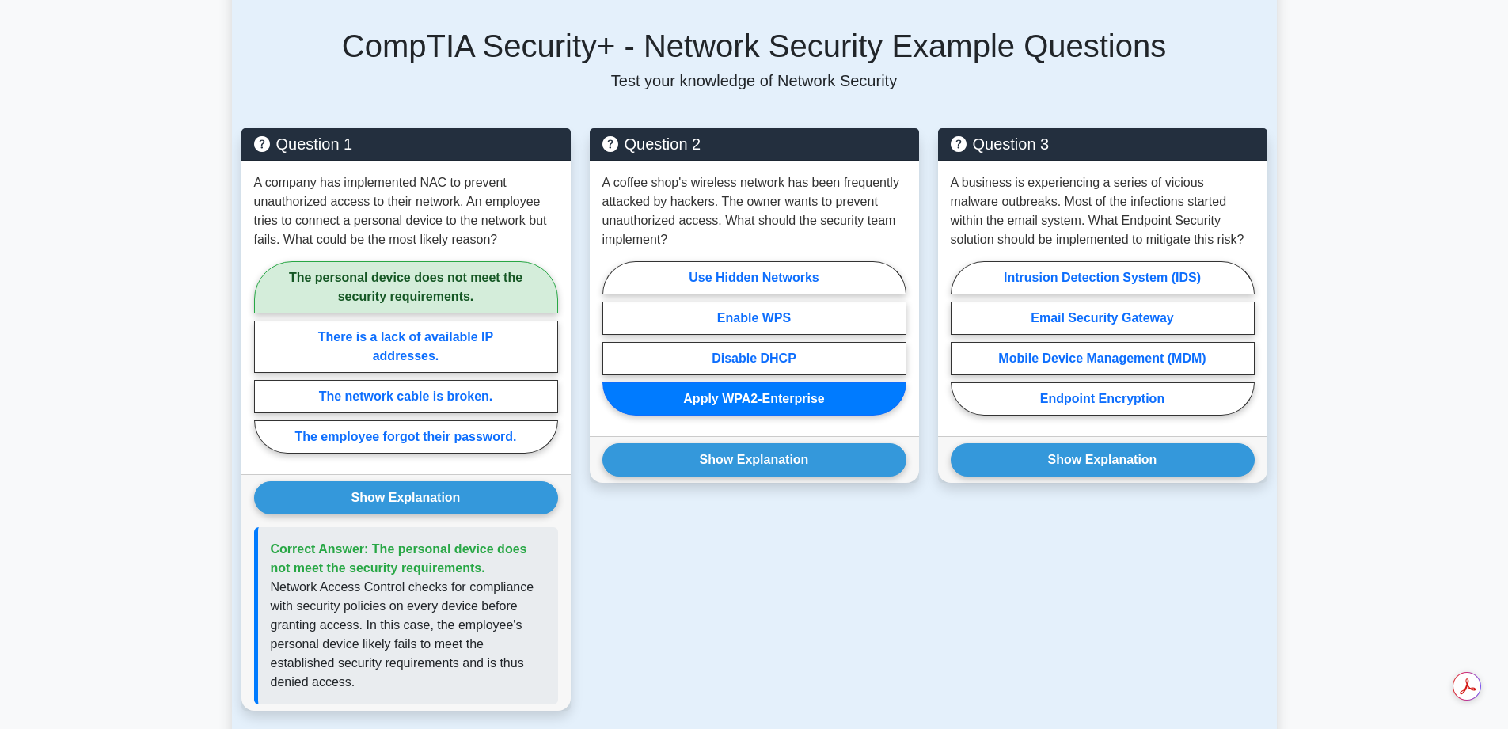
click at [743, 461] on button "Show Explanation" at bounding box center [754, 459] width 304 height 33
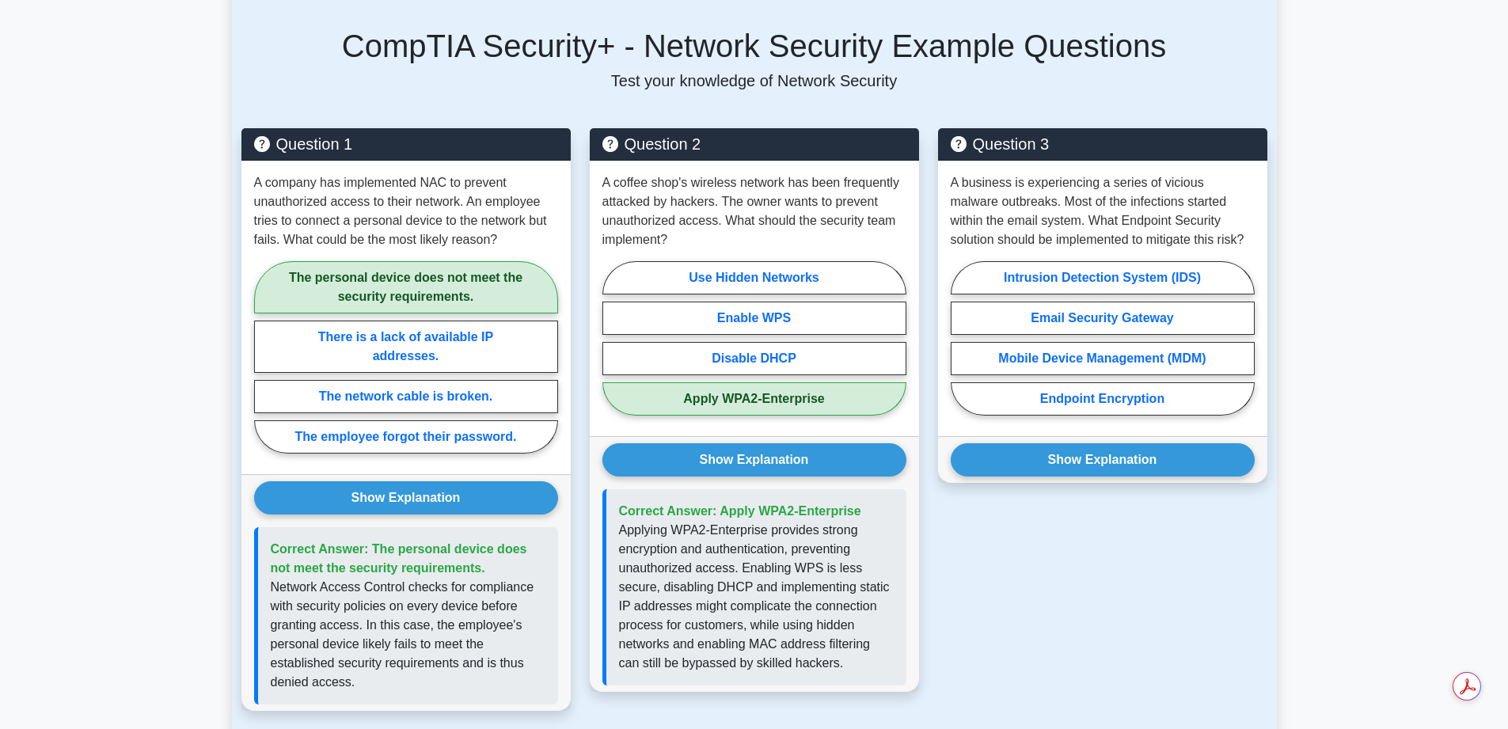
click at [1152, 303] on label "Email Security Gateway" at bounding box center [1103, 318] width 304 height 33
click at [961, 338] on input "Email Security Gateway" at bounding box center [956, 343] width 10 height 10
radio input "true"
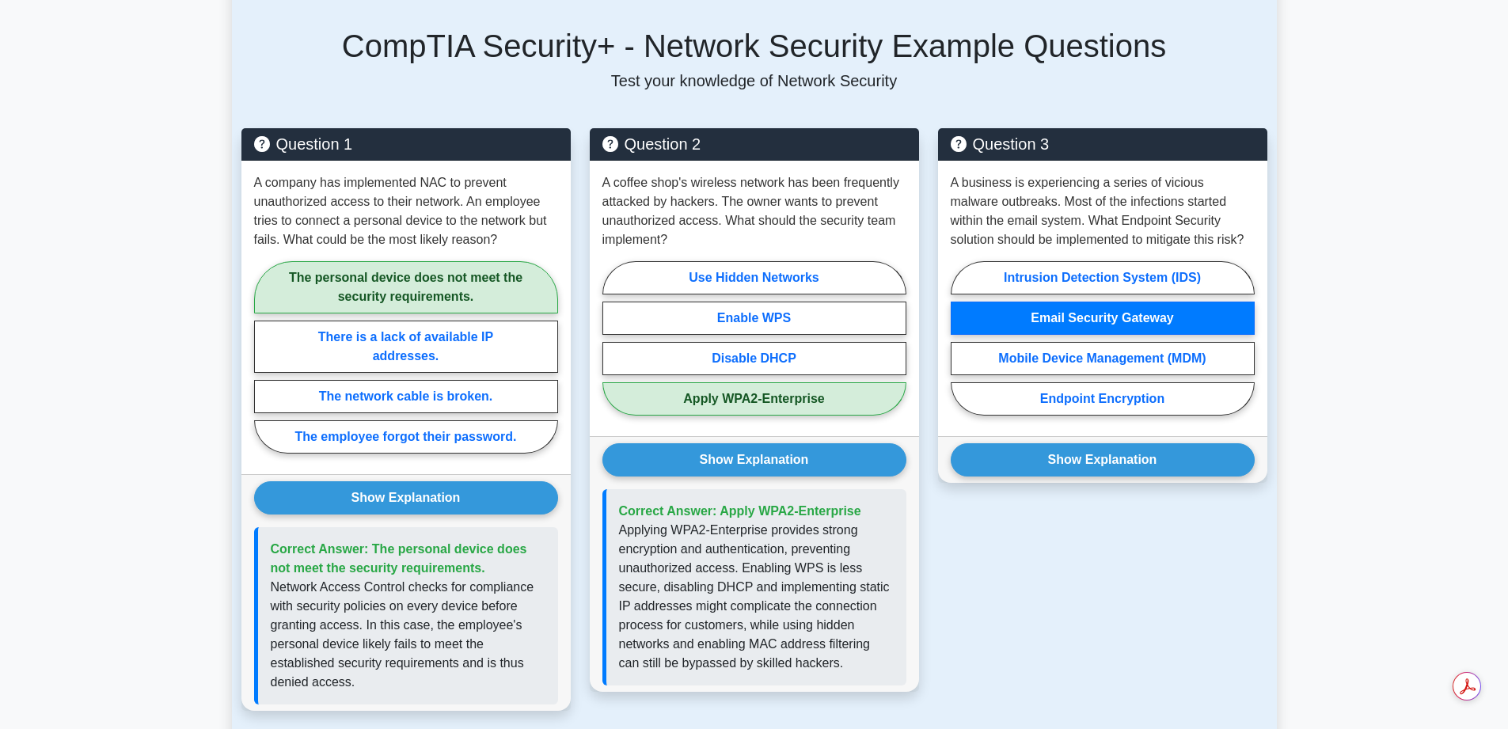
click at [1118, 469] on button "Show Explanation" at bounding box center [1103, 459] width 304 height 33
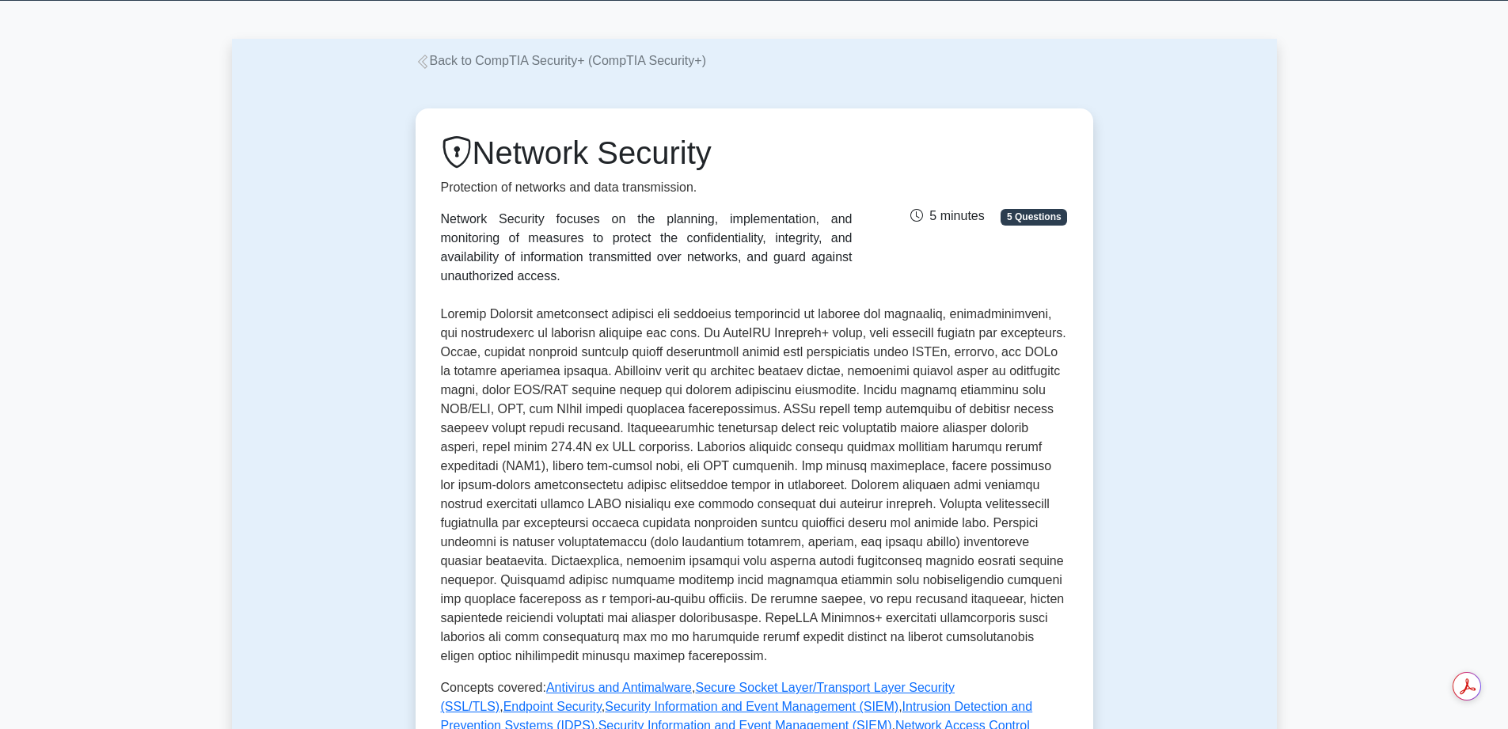
scroll to position [0, 0]
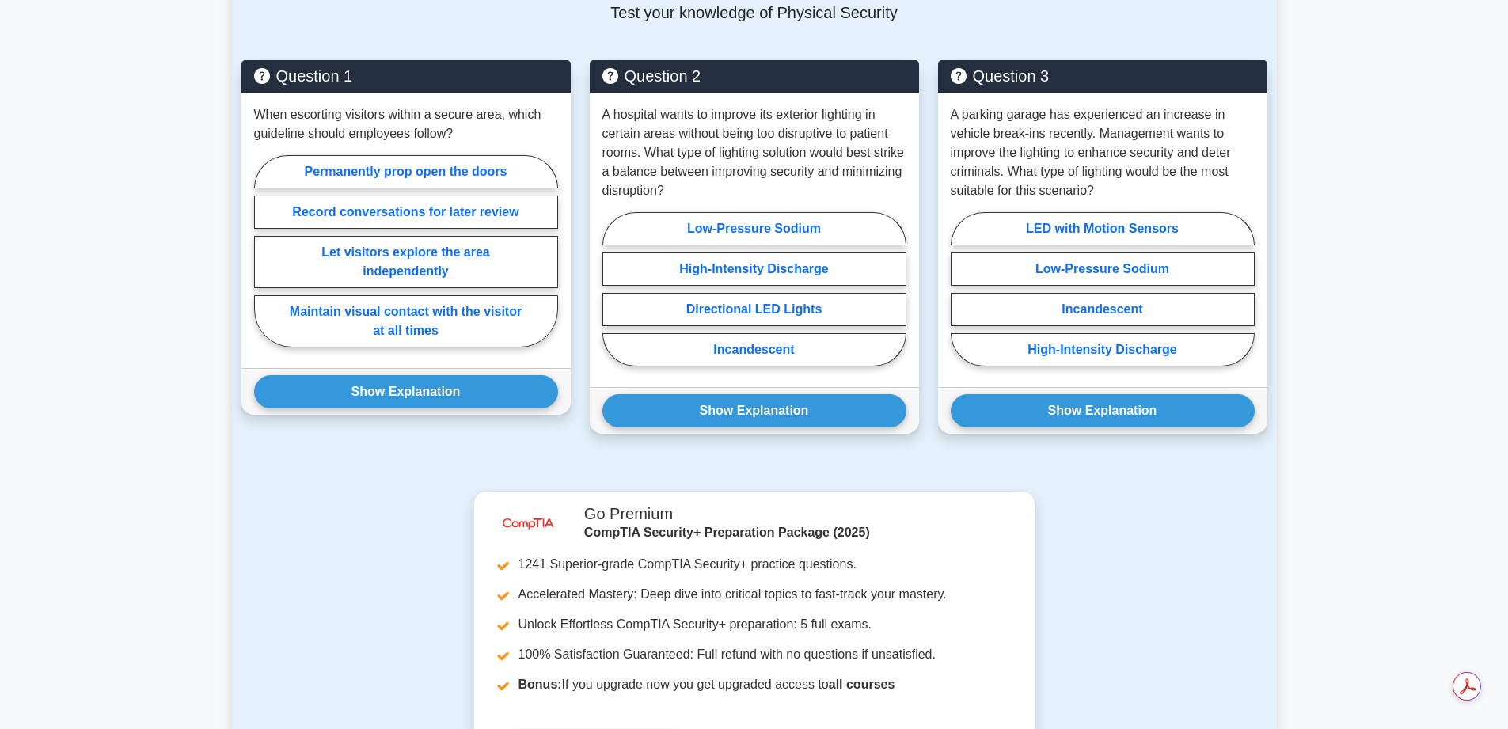
scroll to position [1029, 0]
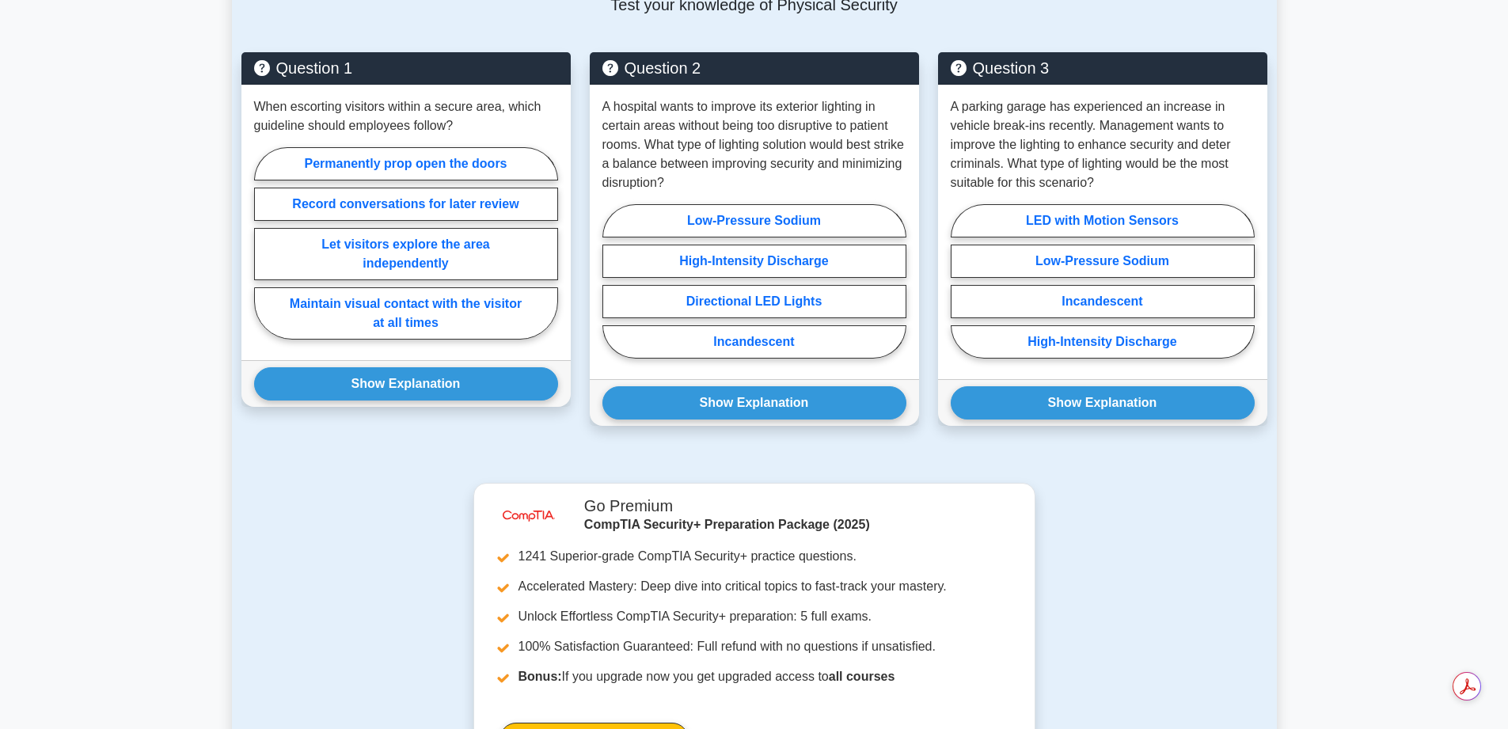
click at [395, 289] on label "Maintain visual contact with the visitor at all times" at bounding box center [406, 313] width 304 height 52
click at [264, 253] on input "Maintain visual contact with the visitor at all times" at bounding box center [259, 248] width 10 height 10
radio input "true"
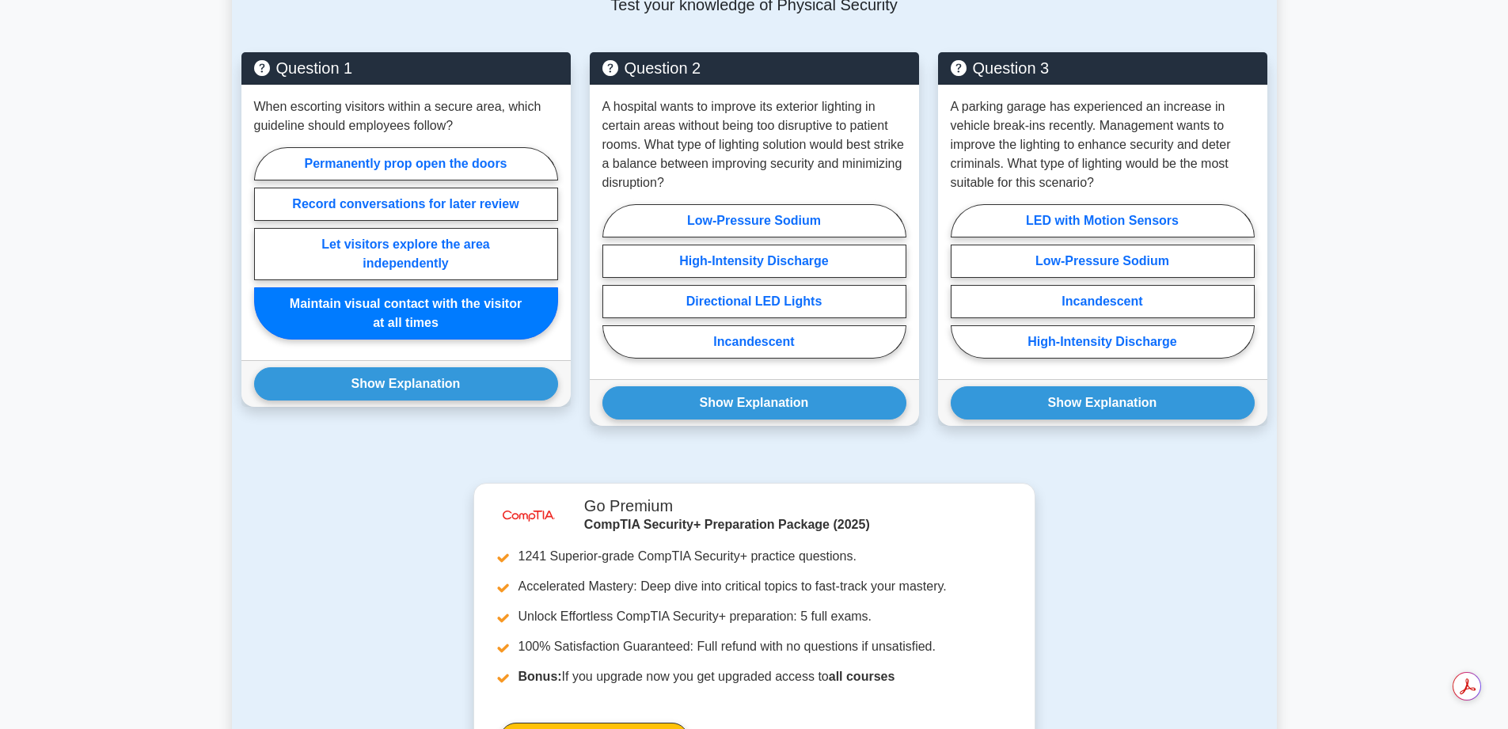
click at [392, 367] on button "Show Explanation" at bounding box center [406, 383] width 304 height 33
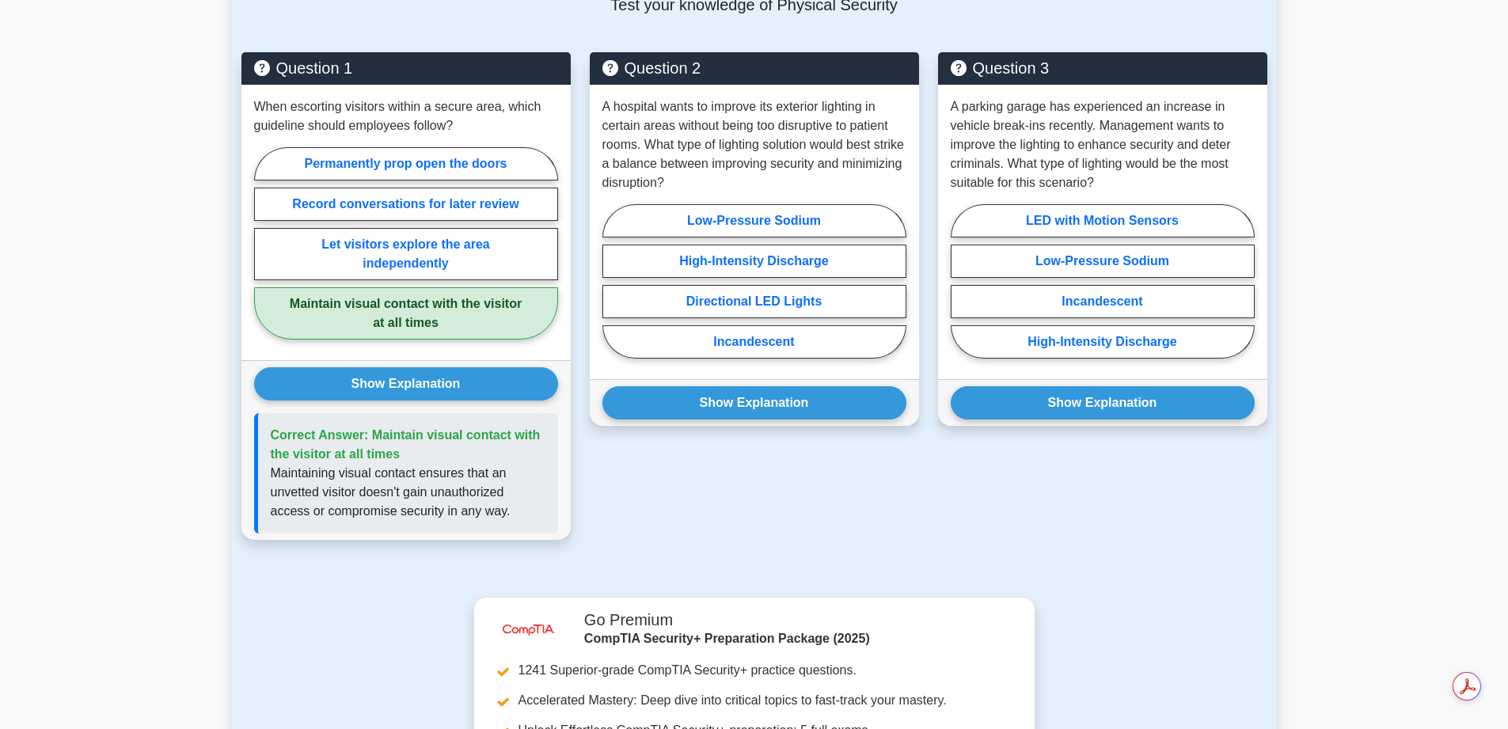
click at [777, 285] on label "Directional LED Lights" at bounding box center [754, 301] width 304 height 33
click at [613, 281] on input "Directional LED Lights" at bounding box center [607, 286] width 10 height 10
radio input "true"
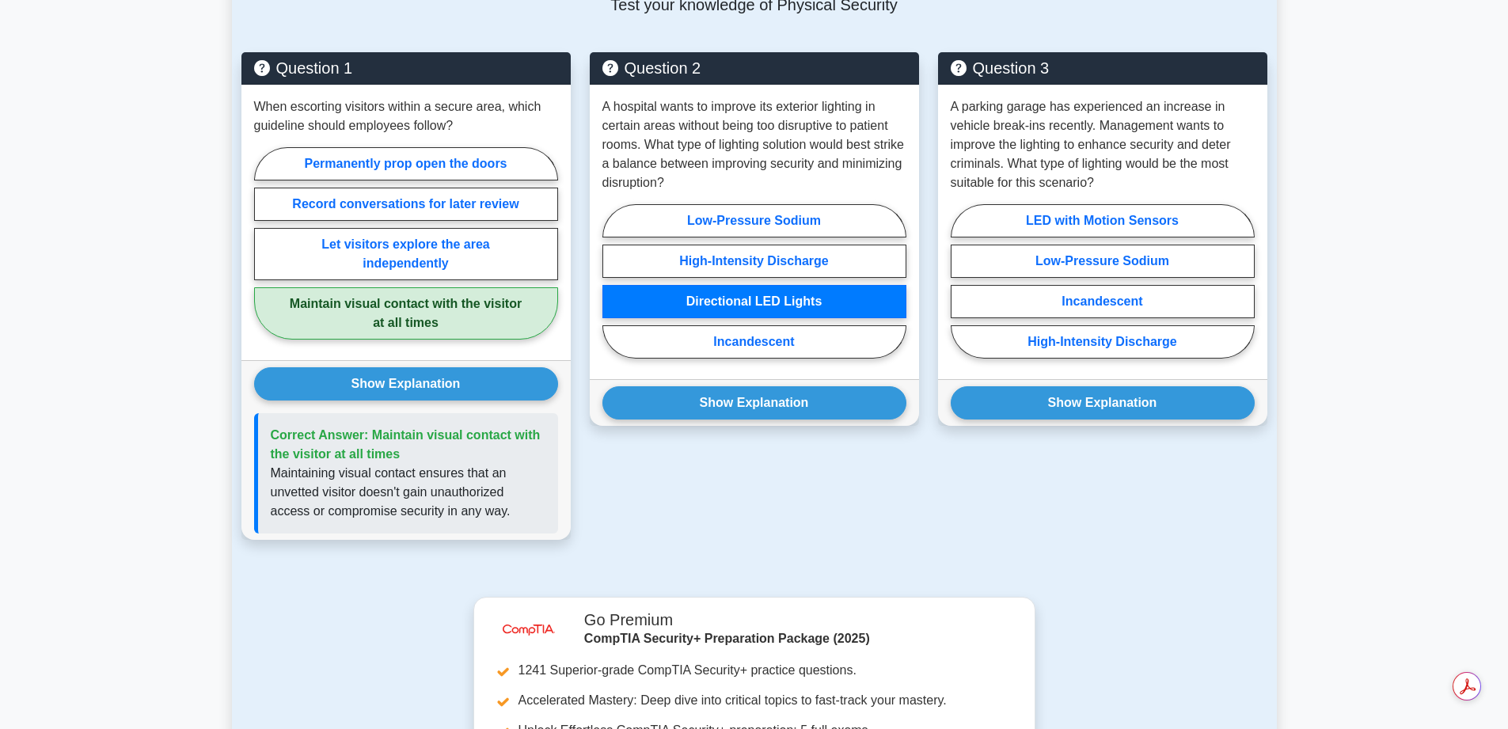
click at [761, 386] on button "Show Explanation" at bounding box center [754, 402] width 304 height 33
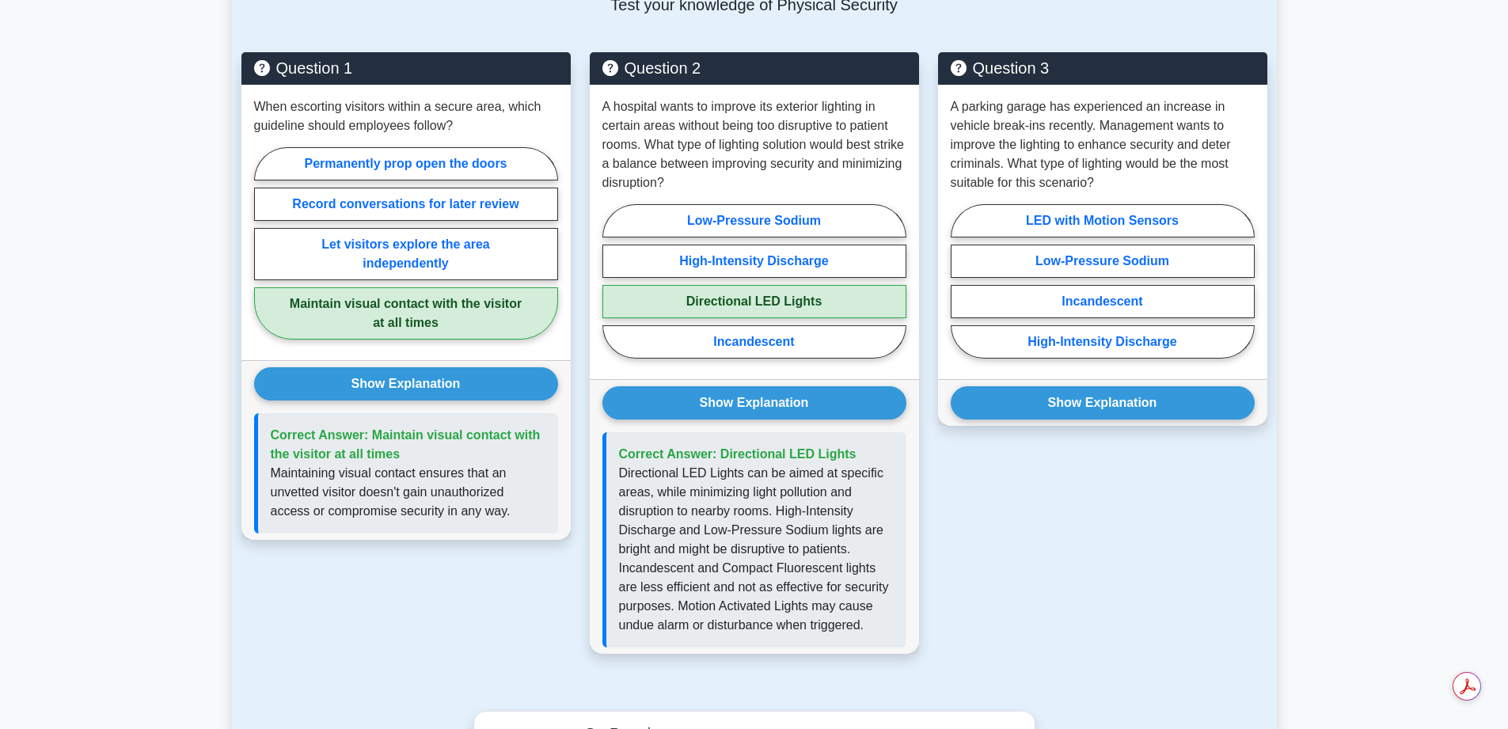
click at [1091, 204] on label "LED with Motion Sensors" at bounding box center [1103, 220] width 304 height 33
click at [961, 281] on input "LED with Motion Sensors" at bounding box center [956, 286] width 10 height 10
radio input "true"
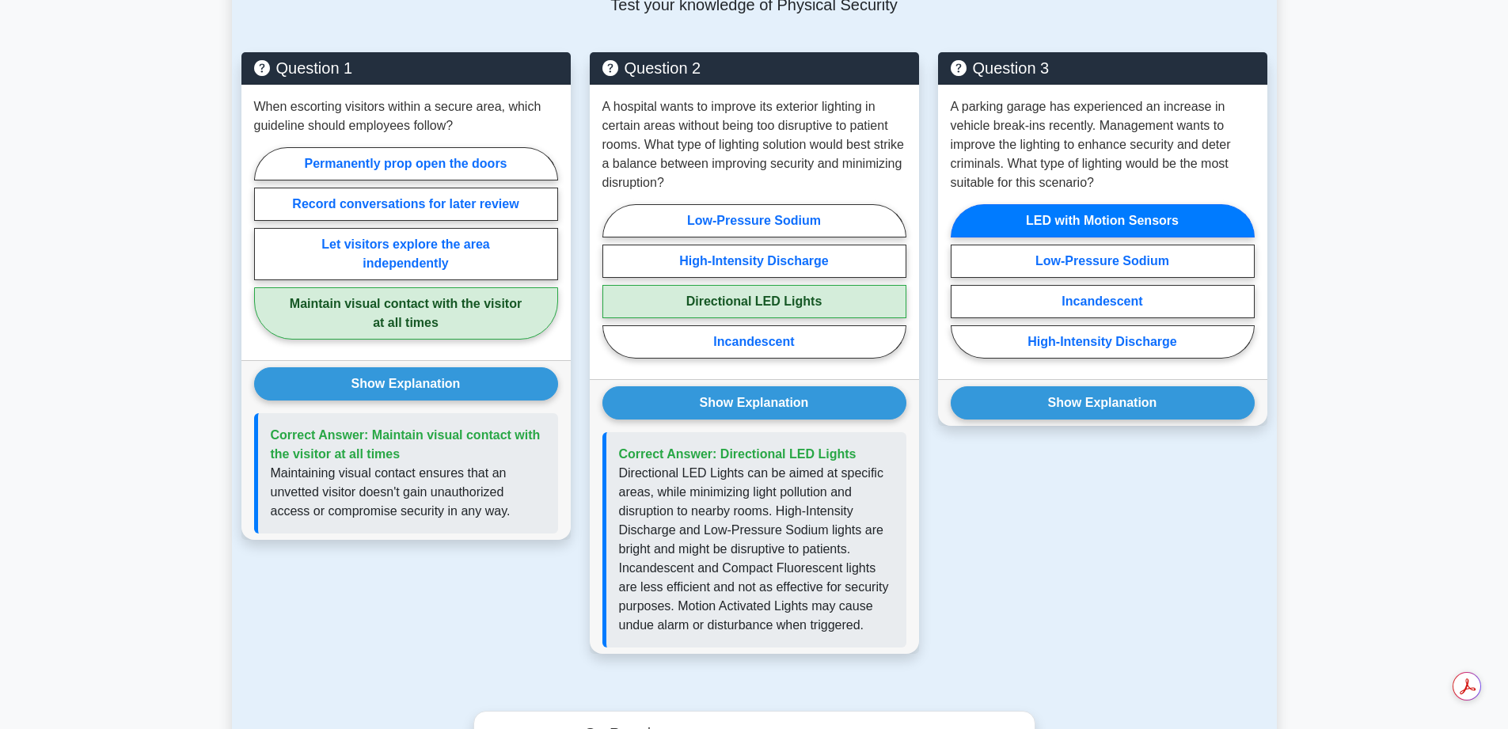
click at [1103, 386] on button "Show Explanation" at bounding box center [1103, 402] width 304 height 33
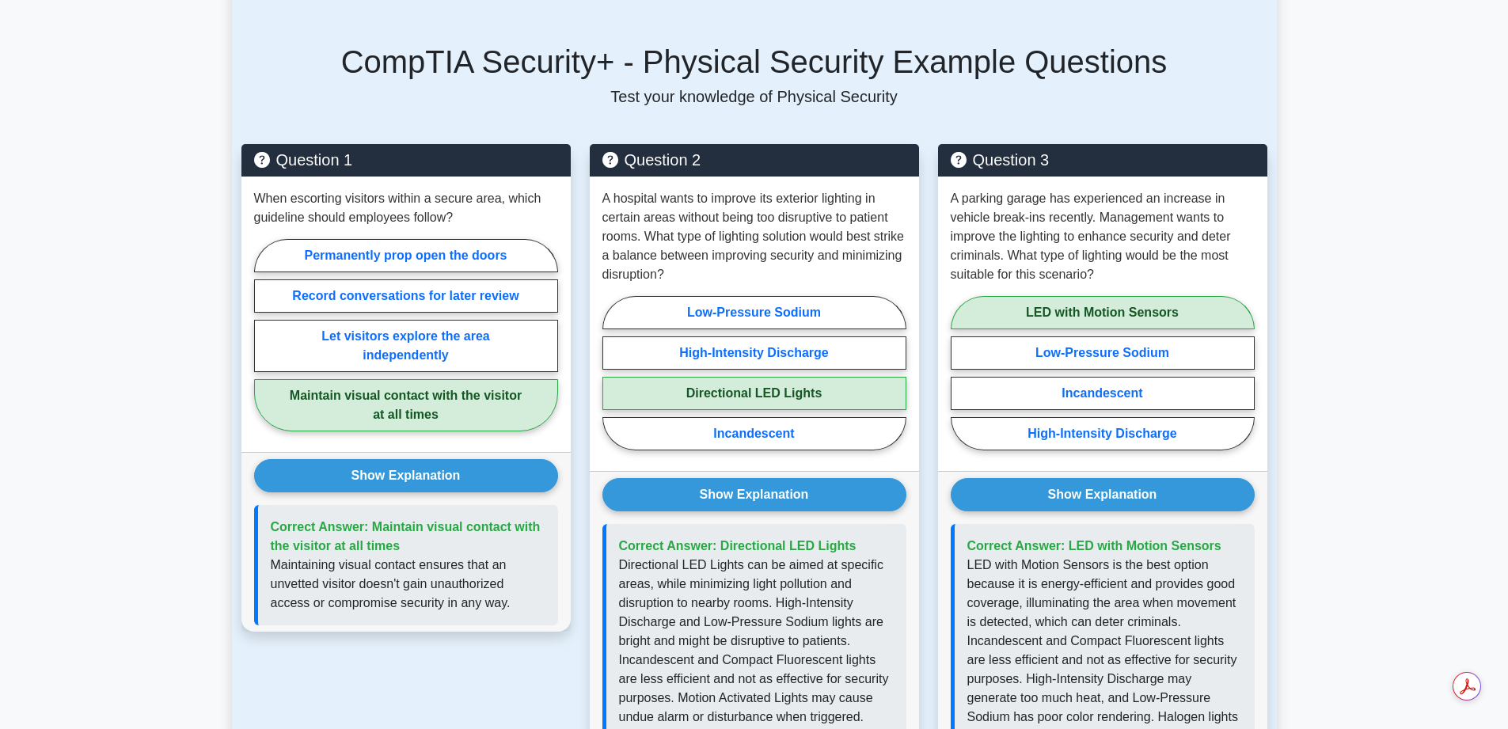
scroll to position [792, 0]
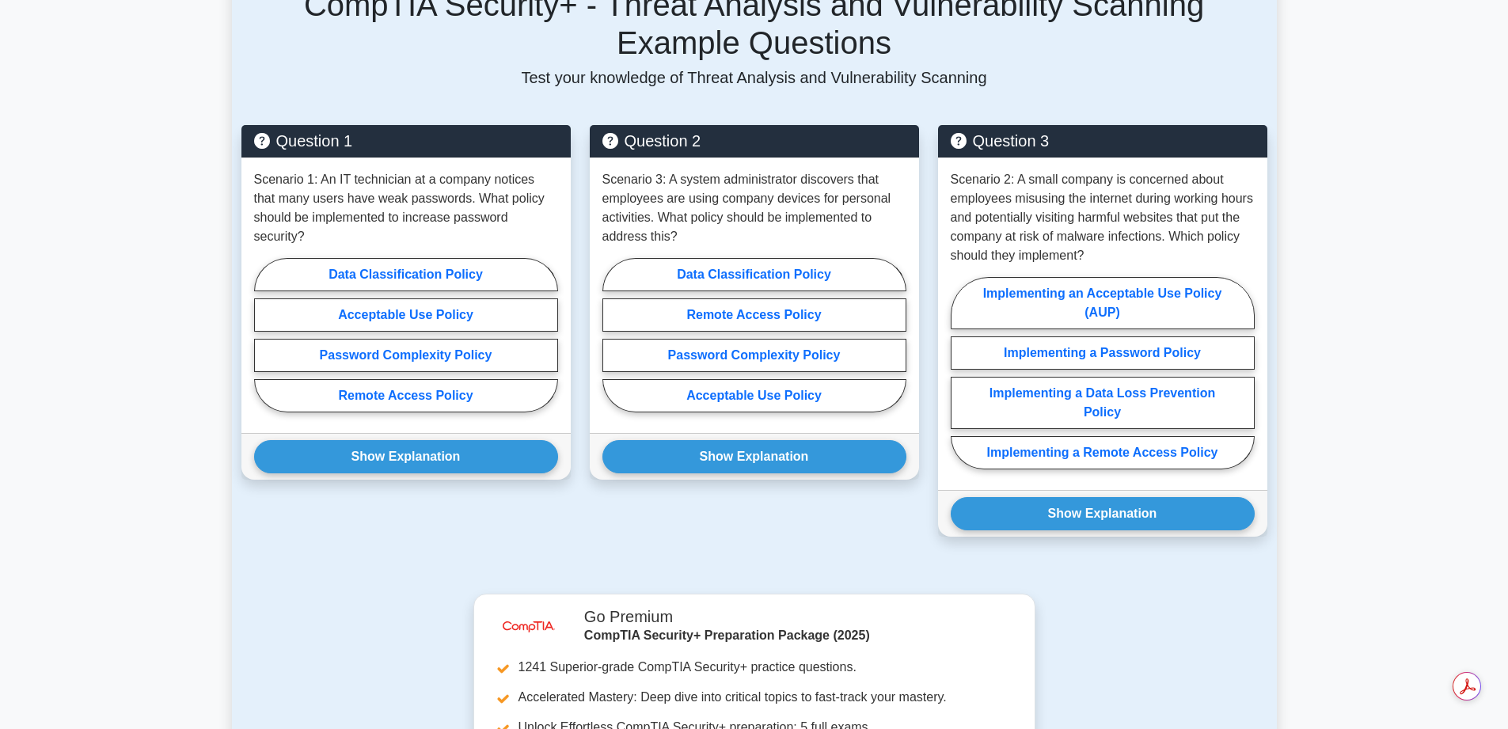
scroll to position [1108, 0]
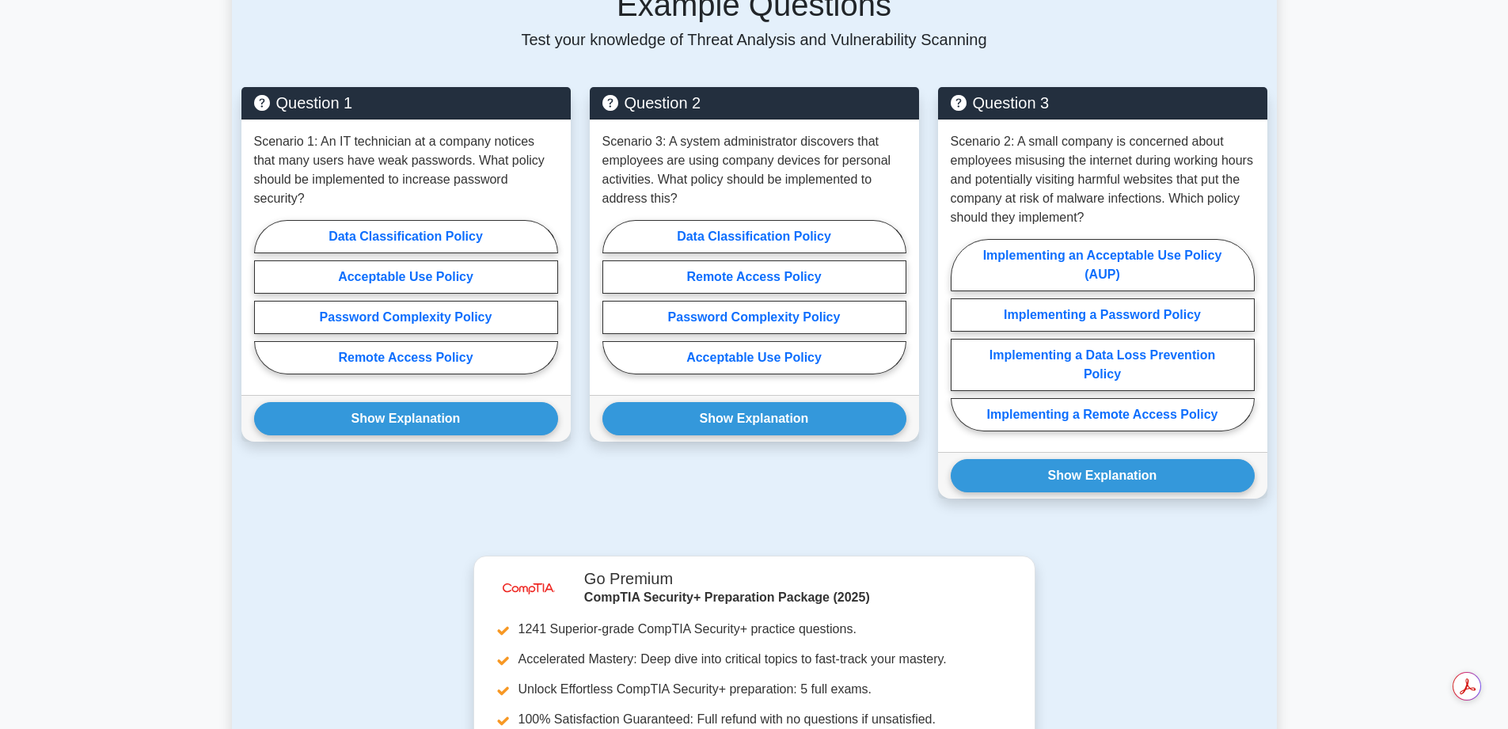
click at [416, 301] on label "Password Complexity Policy" at bounding box center [406, 317] width 304 height 33
click at [264, 297] on input "Password Complexity Policy" at bounding box center [259, 302] width 10 height 10
radio input "true"
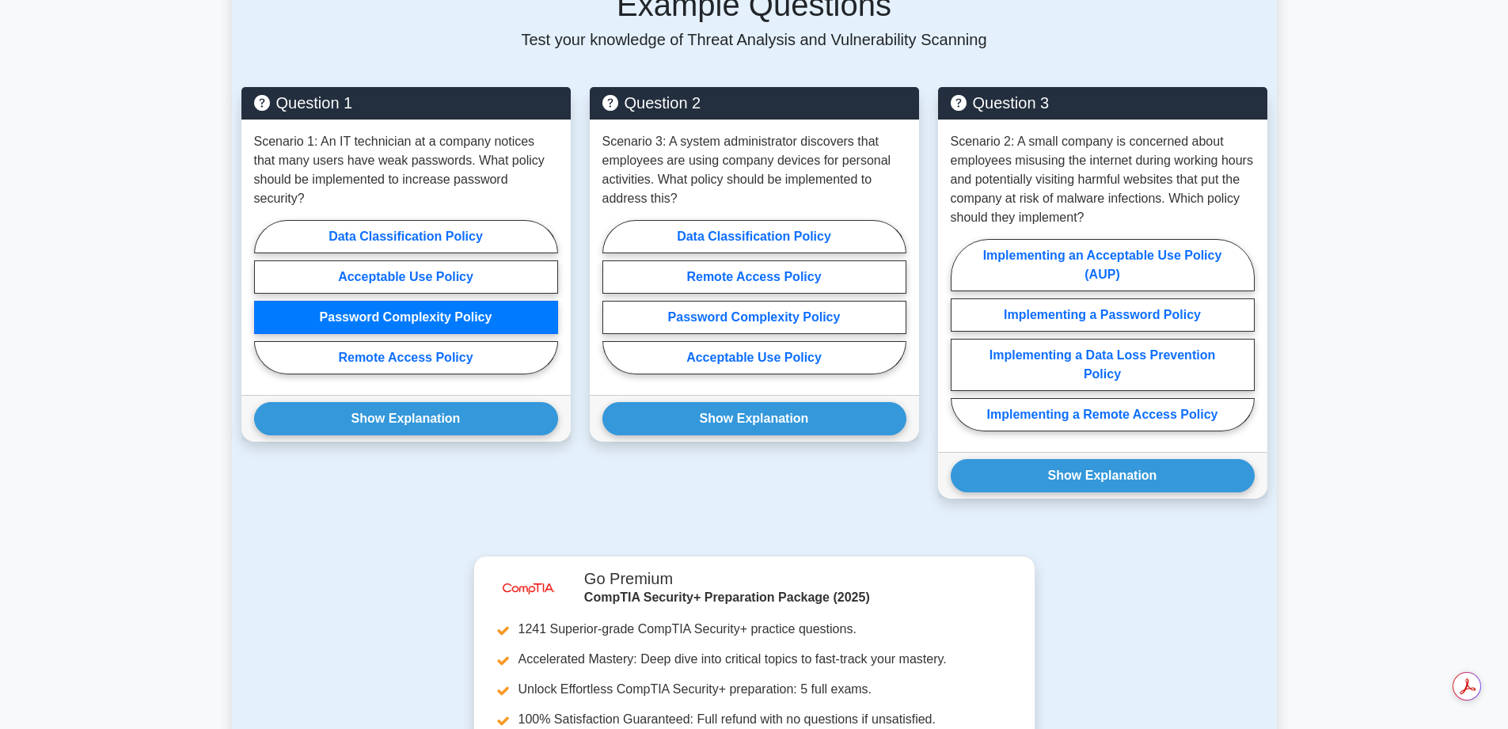
click at [416, 402] on button "Show Explanation" at bounding box center [406, 418] width 304 height 33
